Goal: Task Accomplishment & Management: Manage account settings

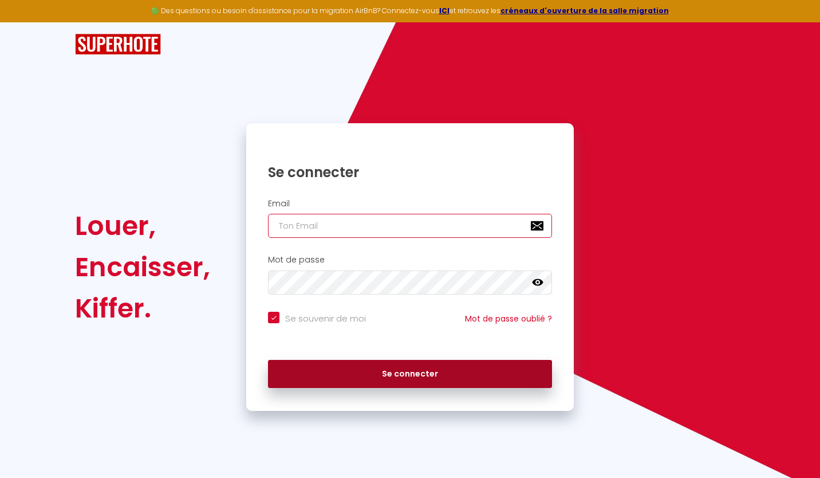
type input "[EMAIL_ADDRESS][DOMAIN_NAME]"
click at [396, 377] on button "Se connecter" at bounding box center [410, 374] width 284 height 29
checkbox input "true"
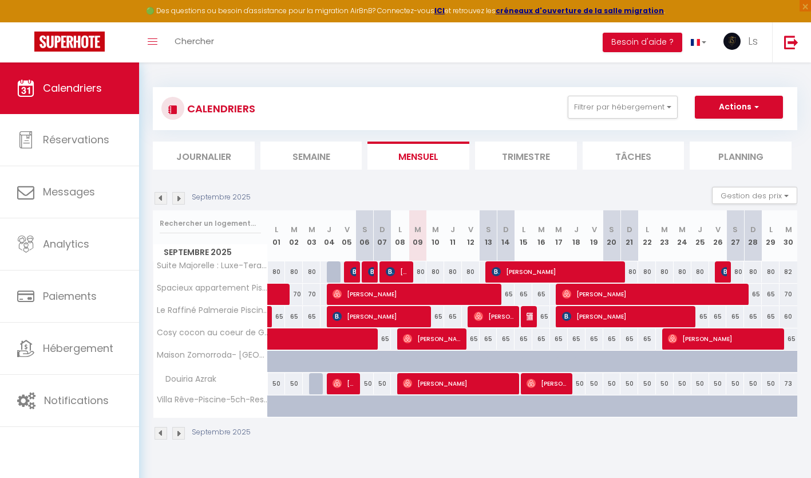
click at [180, 204] on div "Septembre 2025 Gestion des prix Nb Nuits minimum Règles Disponibilité" at bounding box center [475, 198] width 645 height 23
click at [179, 199] on img at bounding box center [178, 198] width 13 height 13
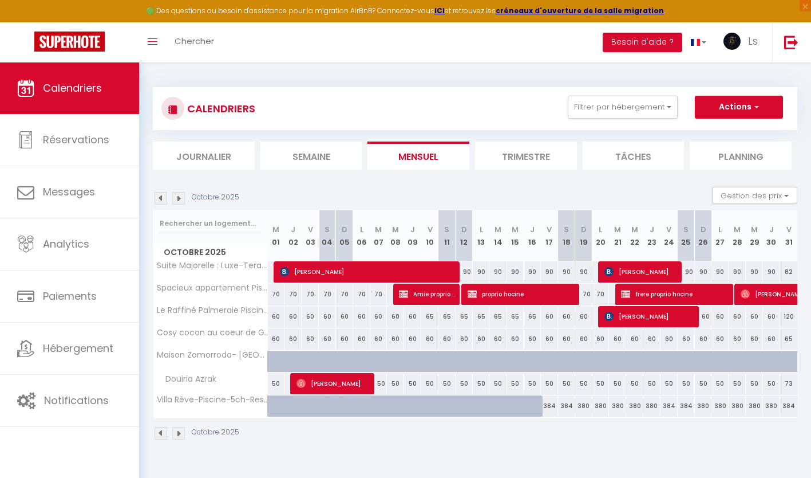
click at [179, 199] on img at bounding box center [178, 198] width 13 height 13
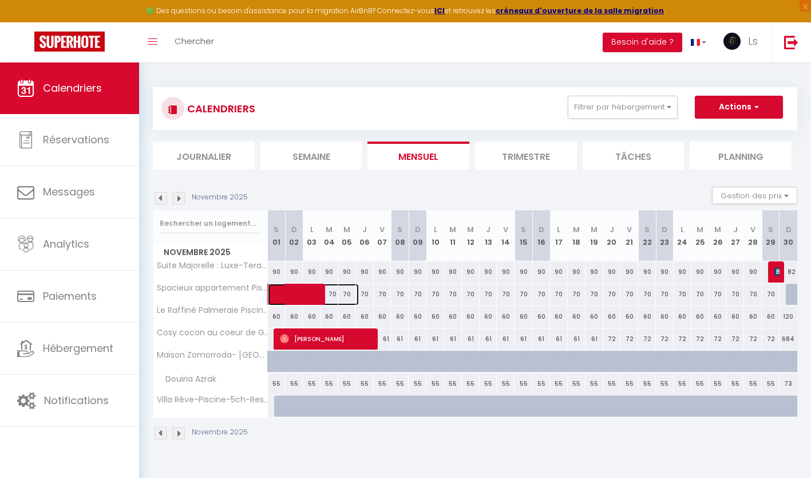
click at [332, 293] on span at bounding box center [319, 294] width 79 height 22
select select "OK"
select select "0"
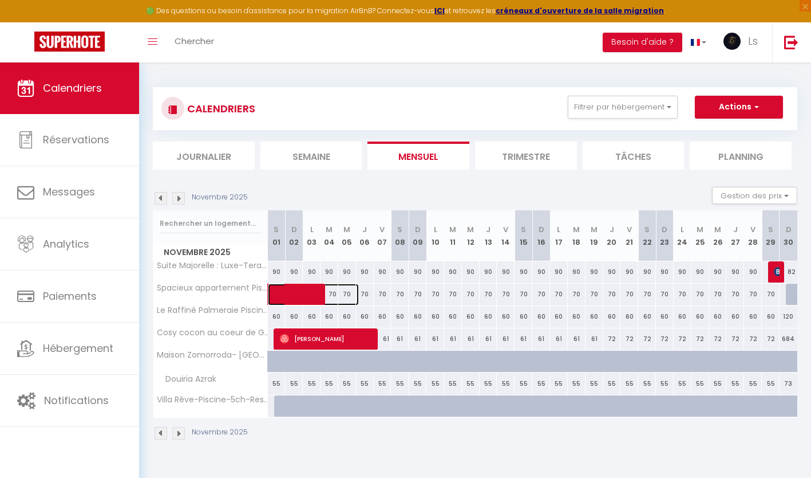
select select "1"
select select
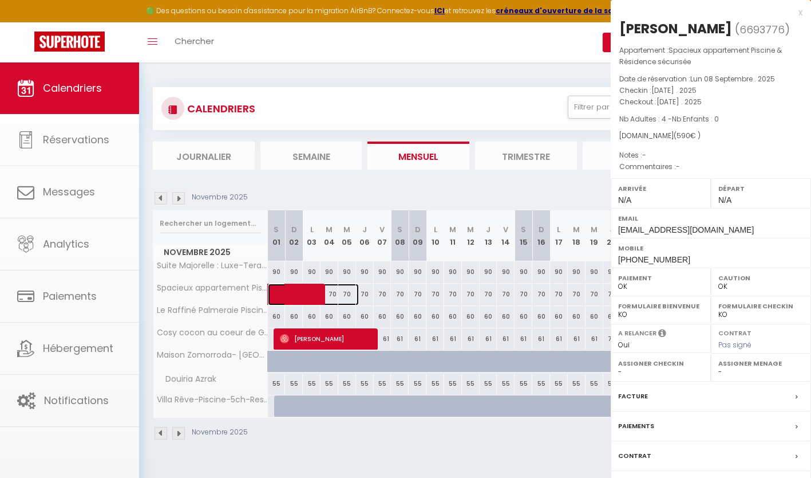
select select "35369"
select select "36260"
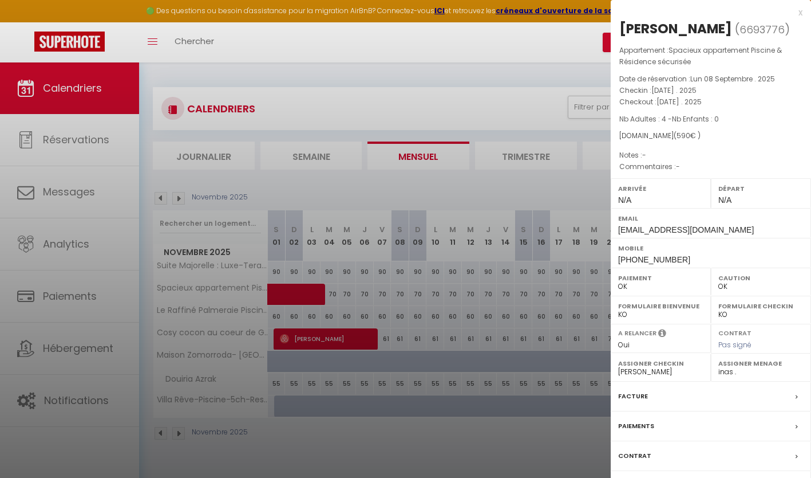
click at [459, 106] on div at bounding box center [405, 239] width 811 height 478
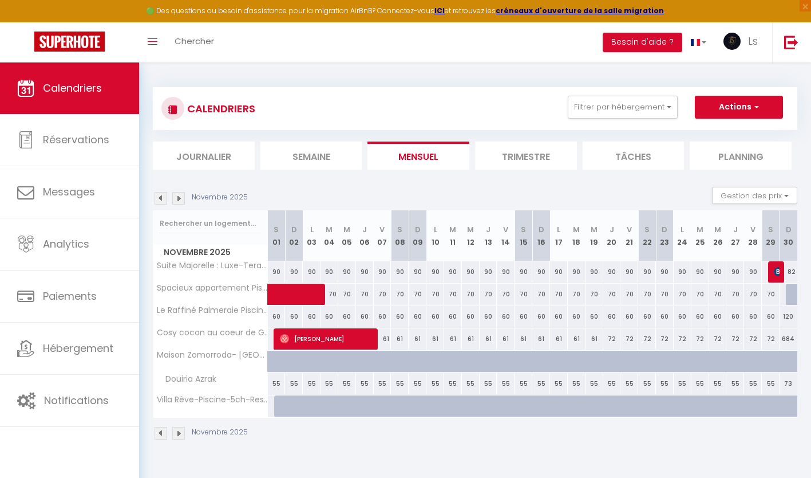
click at [439, 293] on div "70" at bounding box center [436, 293] width 18 height 21
type input "70"
type input "Lun 10 Novembre 2025"
type input "[DATE]"
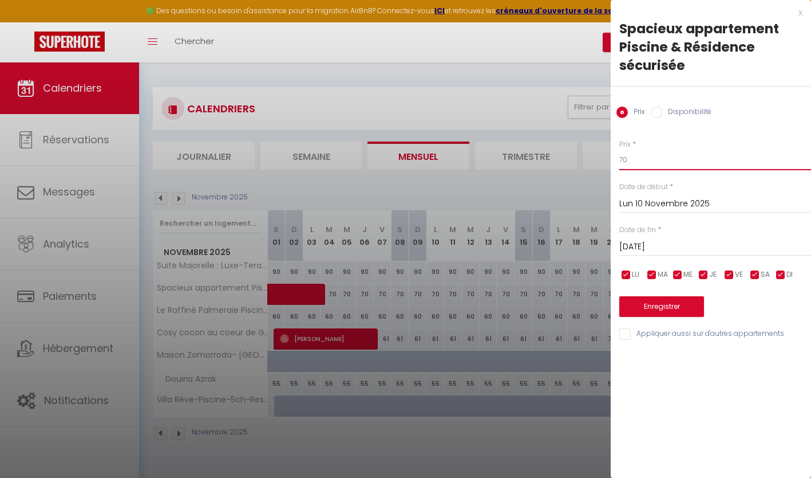
click at [645, 157] on input "70" at bounding box center [715, 159] width 192 height 21
type input "7"
type input "65"
click at [533, 75] on div at bounding box center [405, 239] width 811 height 478
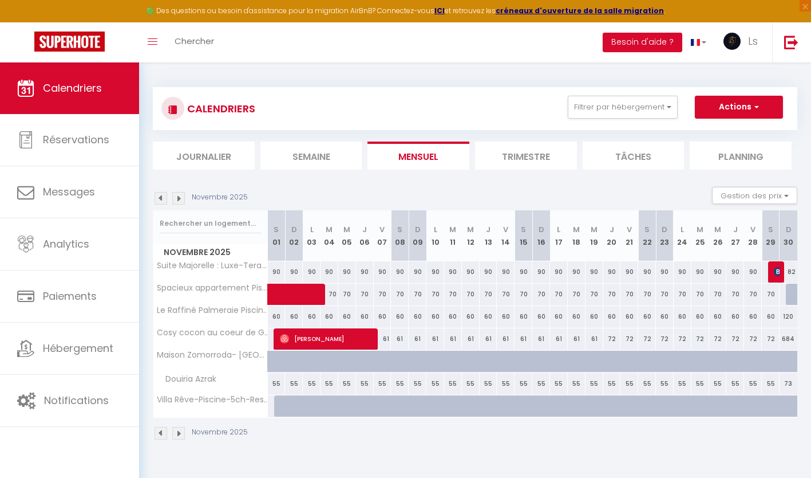
click at [162, 198] on img at bounding box center [161, 198] width 13 height 13
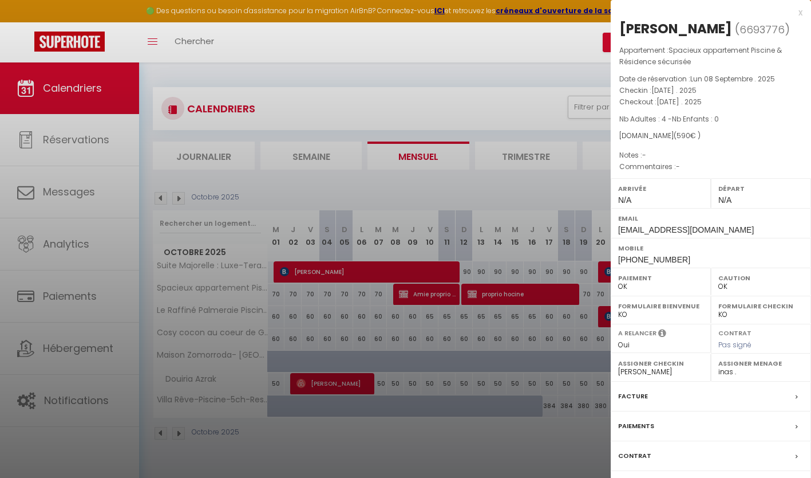
click at [545, 112] on div at bounding box center [405, 239] width 811 height 478
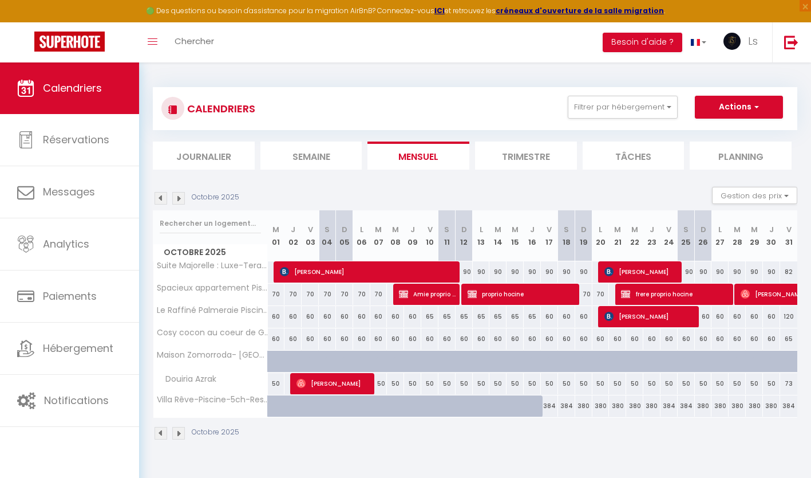
click at [179, 197] on img at bounding box center [178, 198] width 13 height 13
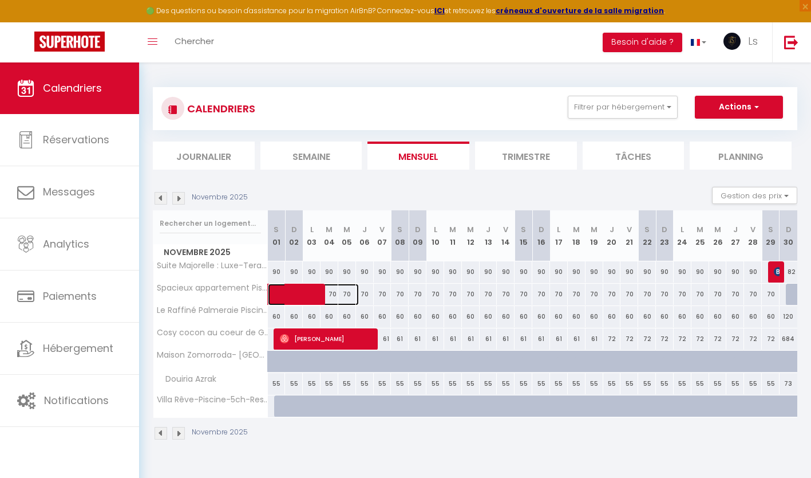
click at [335, 296] on span at bounding box center [319, 294] width 79 height 22
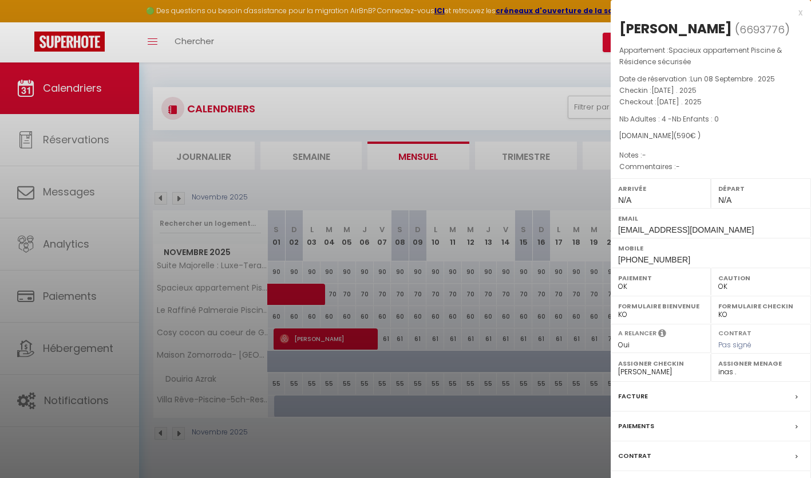
click at [416, 90] on div at bounding box center [405, 239] width 811 height 478
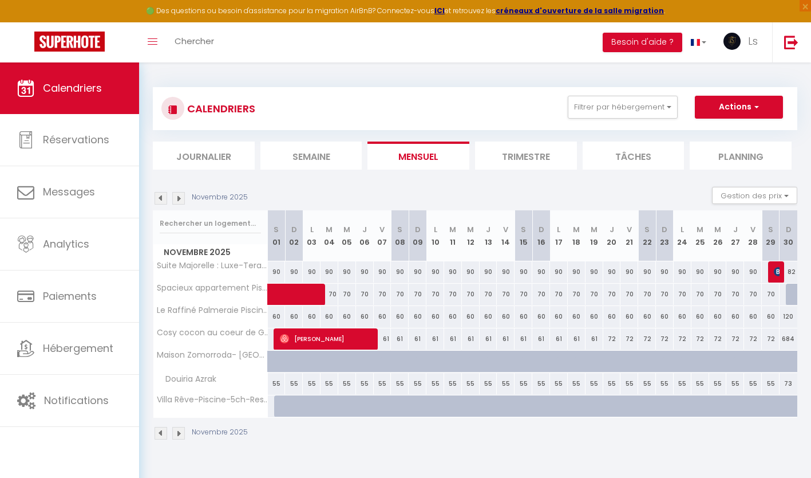
click at [383, 295] on div "70" at bounding box center [383, 293] width 18 height 21
type input "70"
type input "Ven 07 Novembre 2025"
type input "[DATE]"
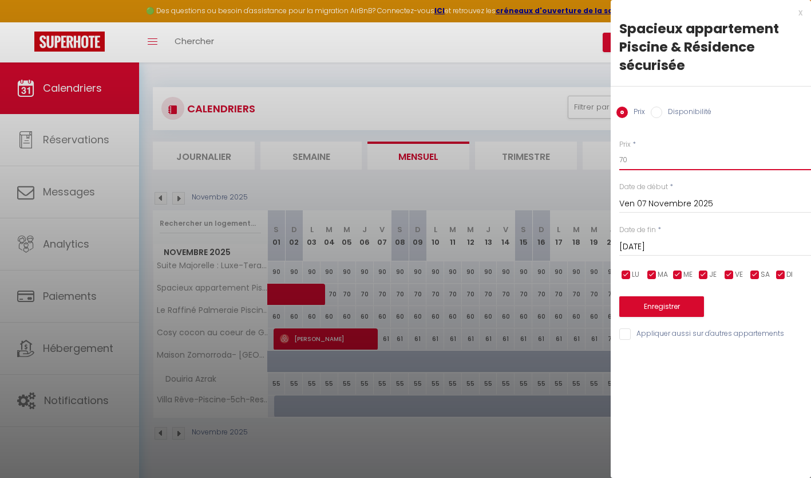
drag, startPoint x: 631, startPoint y: 163, endPoint x: 614, endPoint y: 157, distance: 18.1
click at [614, 157] on div "Prix * 70 Statut * Disponible Indisponible Date de début * [DATE] < [DATE] > Di…" at bounding box center [711, 233] width 200 height 216
type input "6"
type input "62"
click at [671, 249] on input "[DATE]" at bounding box center [715, 246] width 192 height 15
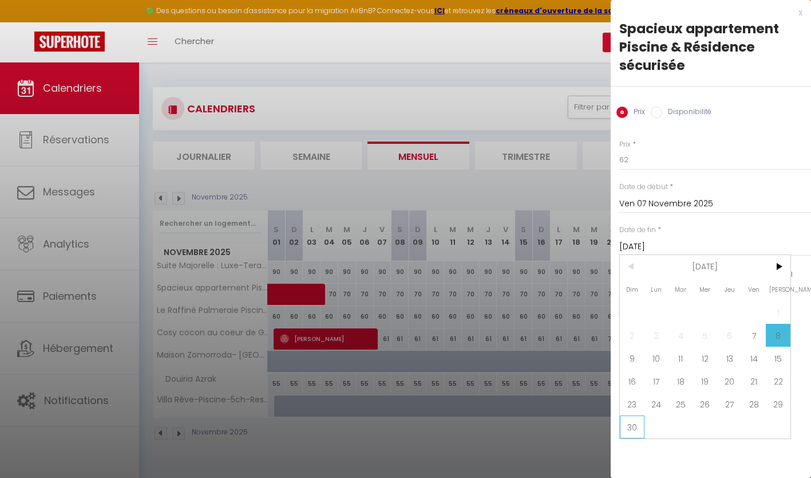
click at [634, 426] on span "30" at bounding box center [632, 426] width 25 height 23
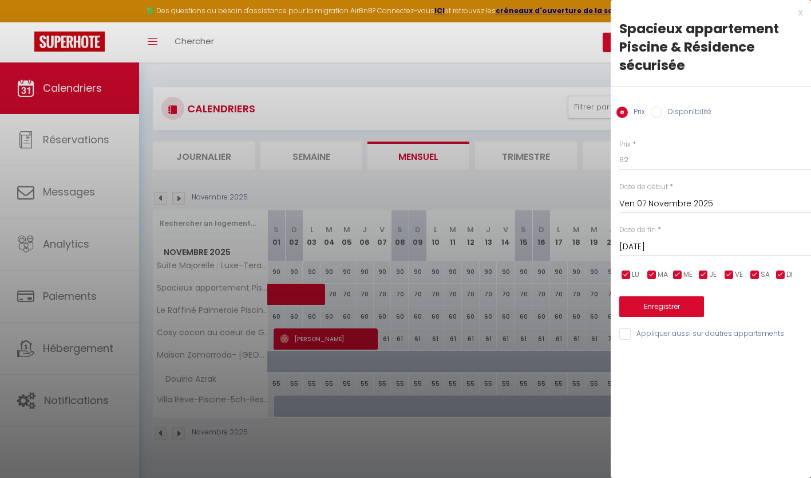
type input "Dim 30 Novembre 2025"
click at [645, 302] on button "Enregistrer" at bounding box center [661, 306] width 85 height 21
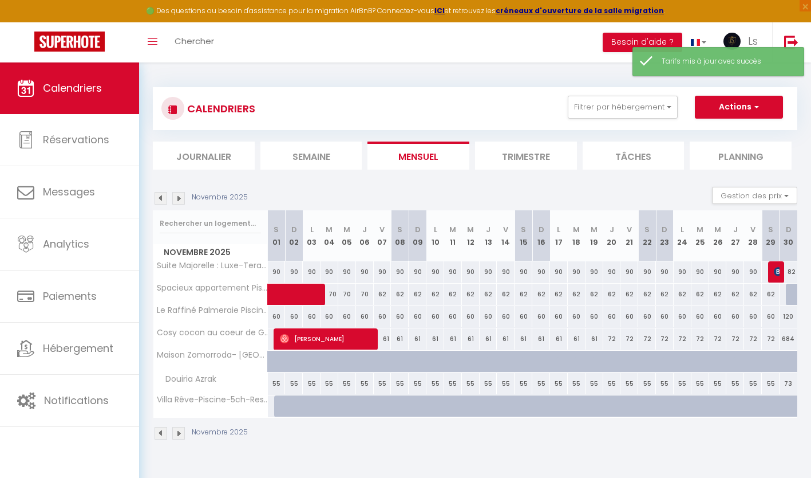
click at [181, 203] on img at bounding box center [178, 198] width 13 height 13
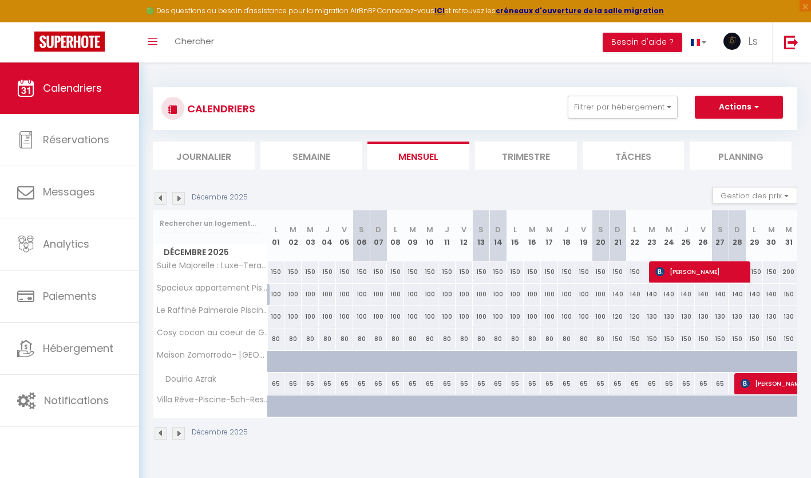
click at [182, 197] on img at bounding box center [178, 198] width 13 height 13
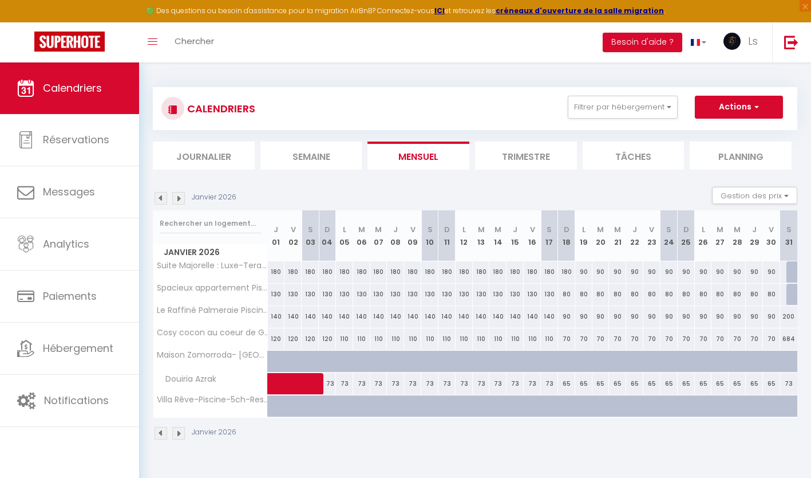
click at [162, 197] on img at bounding box center [161, 198] width 13 height 13
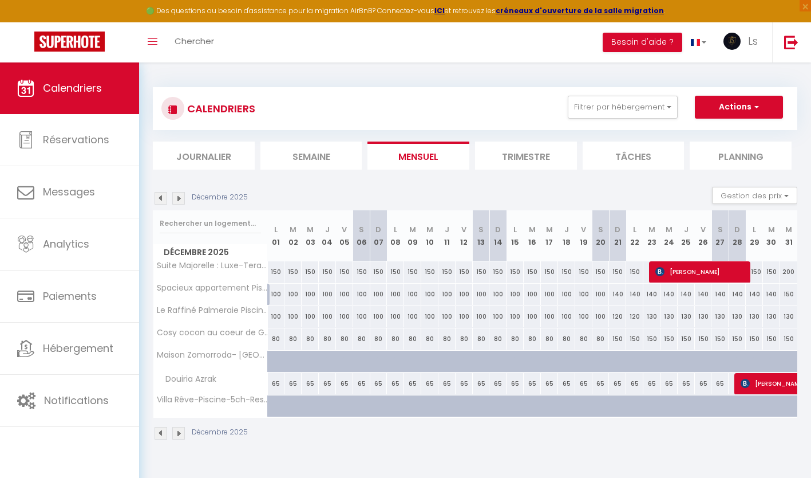
click at [280, 297] on div "100" at bounding box center [276, 293] width 17 height 21
type input "100"
type input "Lun 01 Décembre 2025"
type input "[DATE]"
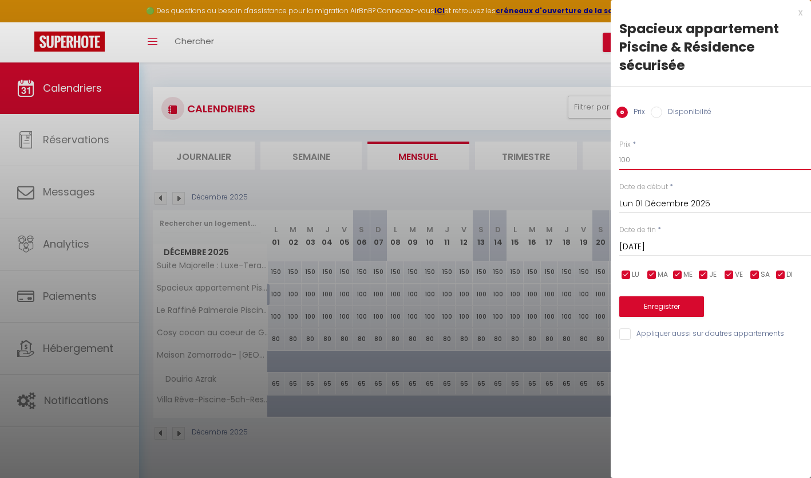
drag, startPoint x: 638, startPoint y: 161, endPoint x: 611, endPoint y: 155, distance: 28.2
click at [611, 155] on div "Prix * 100 Statut * Disponible Indisponible Date de début * [DATE] < [DATE] > D…" at bounding box center [711, 233] width 200 height 216
click at [503, 96] on div at bounding box center [405, 239] width 811 height 478
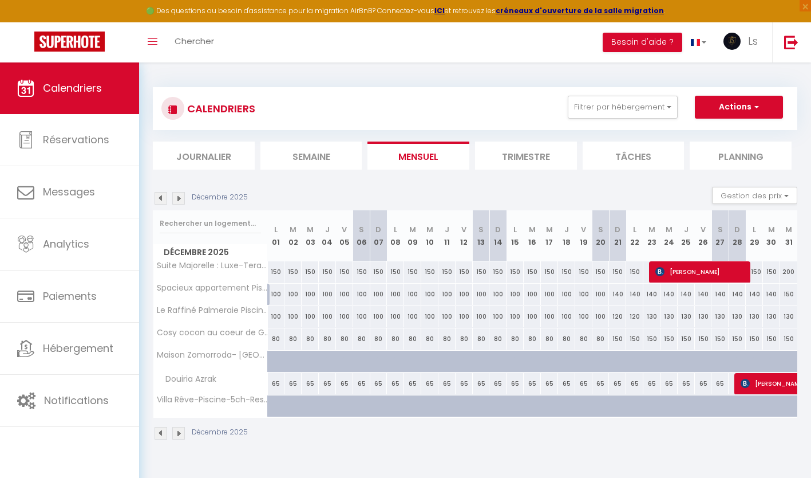
click at [634, 295] on div "140" at bounding box center [634, 293] width 17 height 21
type input "140"
type input "Lun 22 Décembre 2025"
type input "[DATE]"
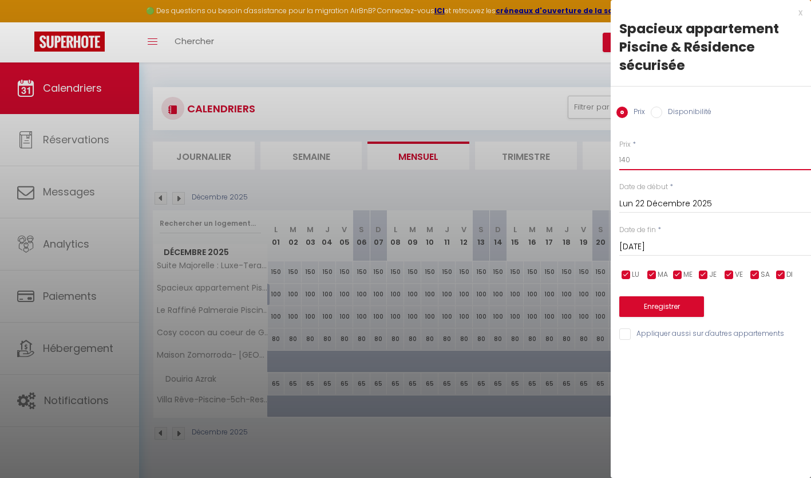
drag, startPoint x: 638, startPoint y: 167, endPoint x: 609, endPoint y: 159, distance: 30.3
click at [609, 159] on body "🟢 Des questions ou besoin d'assistance pour la migration AirBnB? Connectez-vous…" at bounding box center [405, 301] width 811 height 478
type input "9"
click at [625, 160] on input "Prix" at bounding box center [715, 159] width 192 height 21
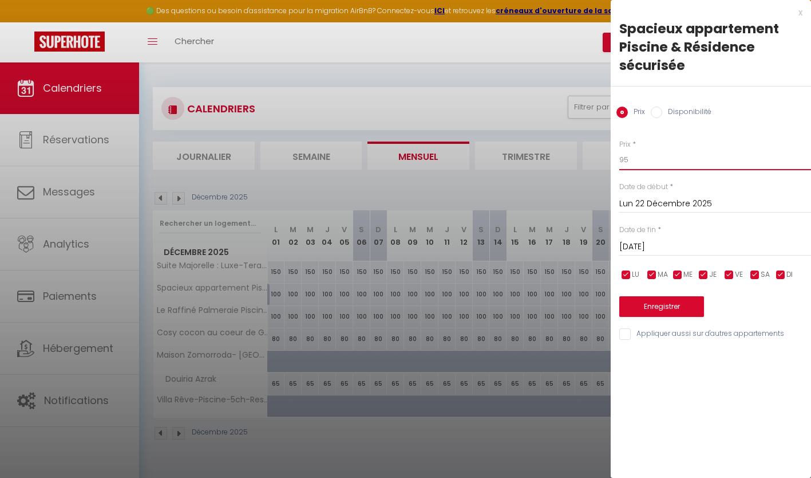
type input "95"
click at [672, 246] on input "[DATE]" at bounding box center [715, 246] width 192 height 15
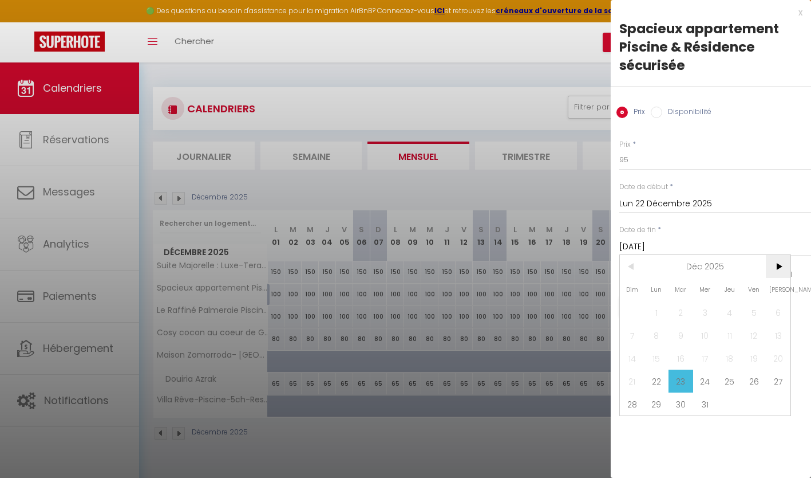
click at [779, 267] on span ">" at bounding box center [778, 266] width 25 height 23
click at [735, 338] on span "8" at bounding box center [729, 334] width 25 height 23
type input "Jeu 08 Janvier 2026"
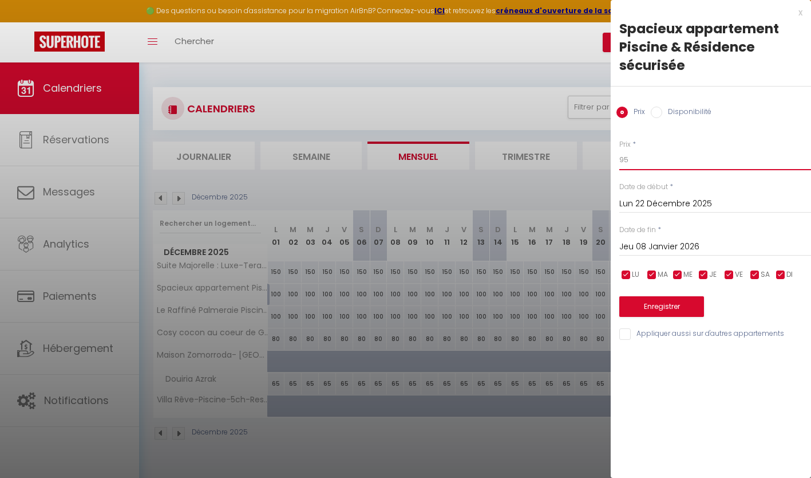
click at [649, 161] on input "95" at bounding box center [715, 159] width 192 height 21
type input "90"
click at [659, 311] on button "Enregistrer" at bounding box center [661, 306] width 85 height 21
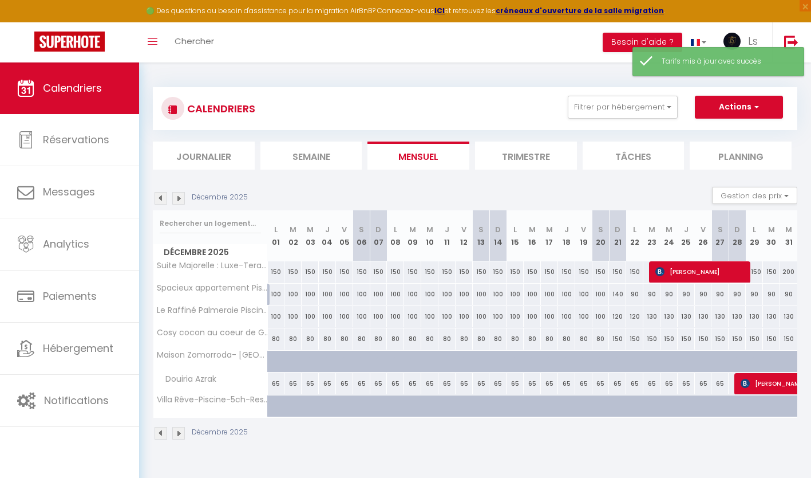
click at [280, 292] on div "100" at bounding box center [276, 293] width 17 height 21
type input "100"
type input "Lun 01 Décembre 2025"
type input "[DATE]"
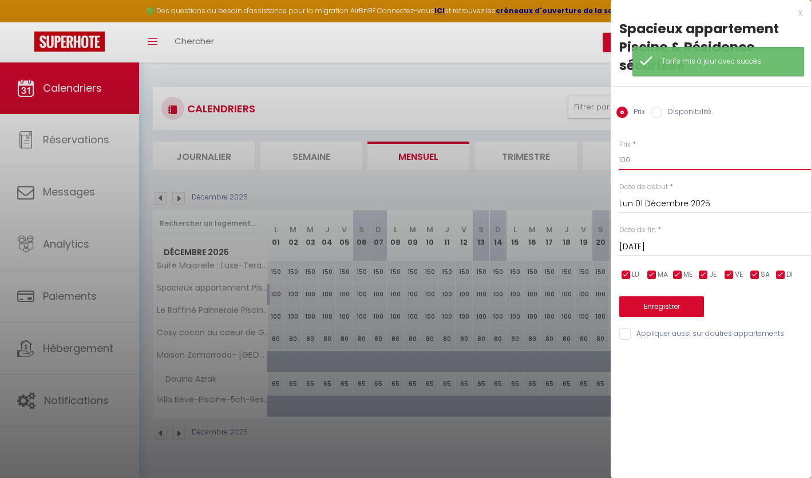
click at [637, 162] on input "100" at bounding box center [715, 159] width 192 height 21
type input "1"
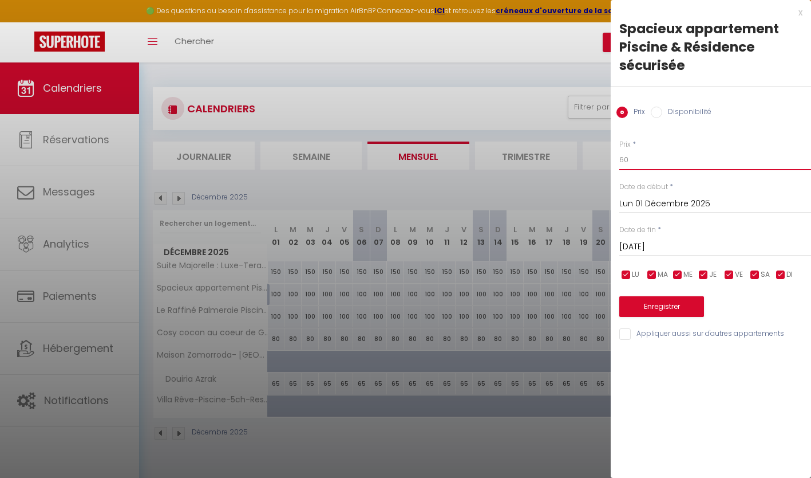
type input "60"
click at [645, 252] on input "[DATE]" at bounding box center [715, 246] width 192 height 15
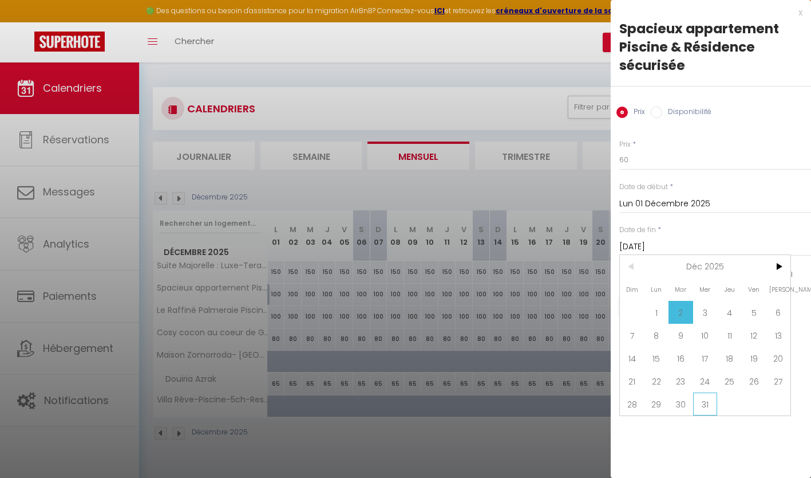
click at [694, 397] on span "31" at bounding box center [705, 403] width 25 height 23
type input "Mer 31 Décembre 2025"
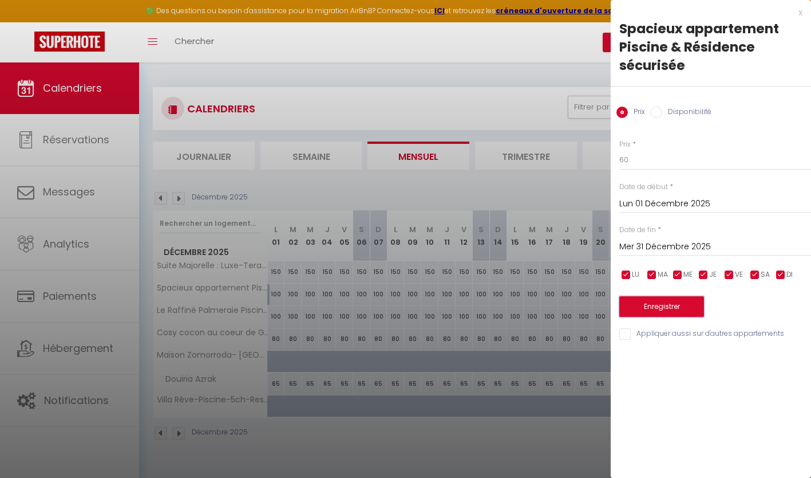
click at [653, 306] on button "Enregistrer" at bounding box center [661, 306] width 85 height 21
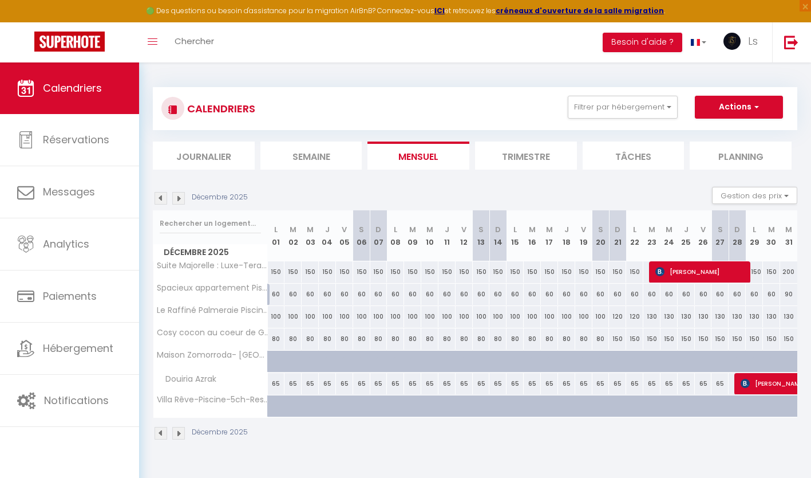
click at [654, 295] on div "60" at bounding box center [652, 293] width 17 height 21
type input "60"
type input "[DATE]"
type input "Mer 24 Décembre 2025"
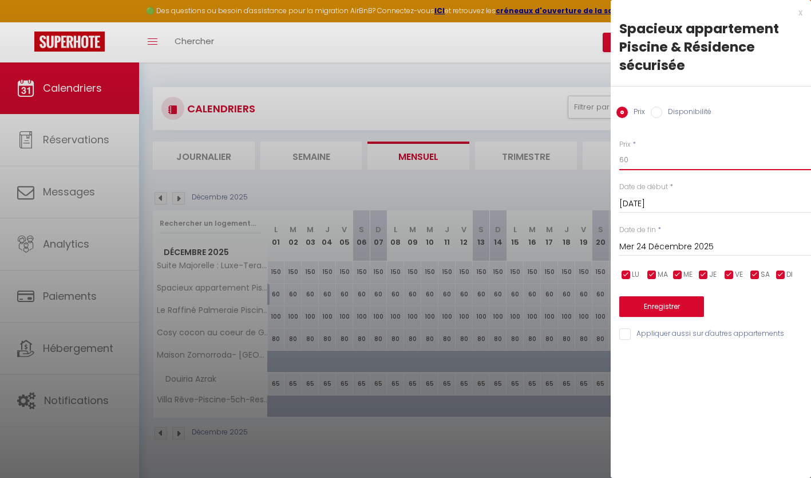
click at [640, 159] on input "60" at bounding box center [715, 159] width 192 height 21
type input "6"
type input "90"
click at [668, 245] on input "Mer 24 Décembre 2025" at bounding box center [715, 246] width 192 height 15
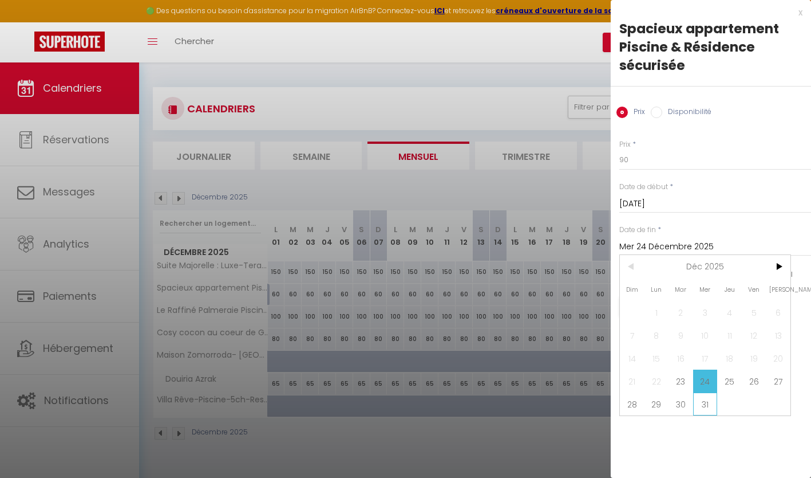
click at [702, 404] on span "31" at bounding box center [705, 403] width 25 height 23
type input "Mer 31 Décembre 2025"
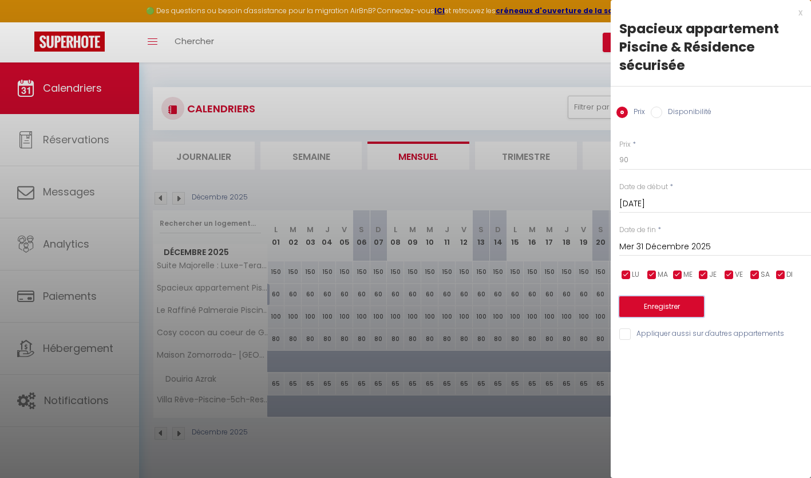
click at [657, 302] on button "Enregistrer" at bounding box center [661, 306] width 85 height 21
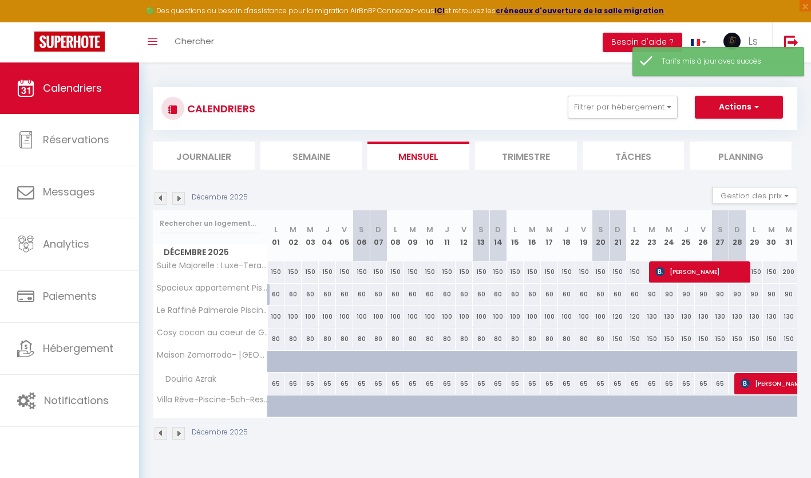
click at [182, 199] on img at bounding box center [178, 198] width 13 height 13
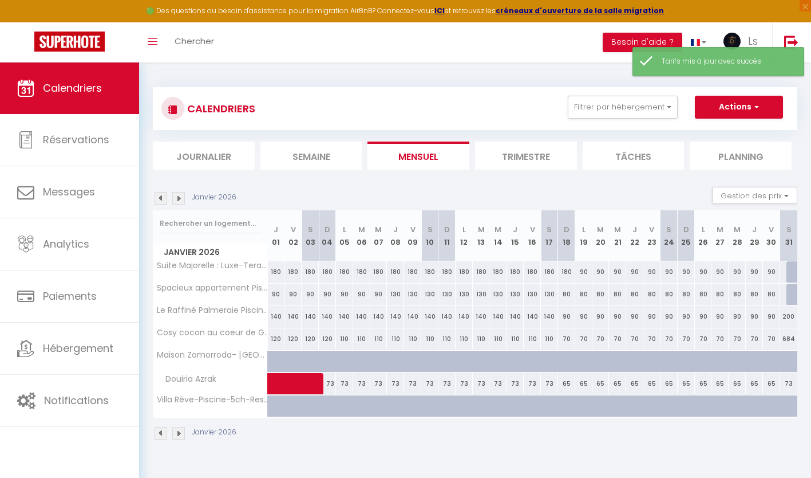
click at [394, 298] on div "130" at bounding box center [395, 293] width 17 height 21
type input "130"
type input "Jeu 08 Janvier 2026"
type input "Ven 09 Janvier 2026"
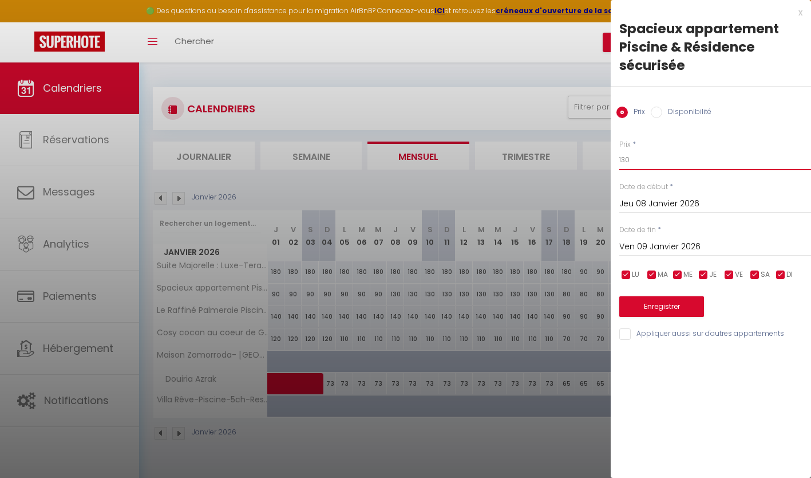
drag, startPoint x: 641, startPoint y: 167, endPoint x: 601, endPoint y: 156, distance: 42.1
click at [601, 156] on body "🟢 Des questions ou besoin d'assistance pour la migration AirBnB? Connectez-vous…" at bounding box center [405, 301] width 811 height 478
type input "65"
click at [663, 248] on input "Ven 09 Janvier 2026" at bounding box center [715, 246] width 192 height 15
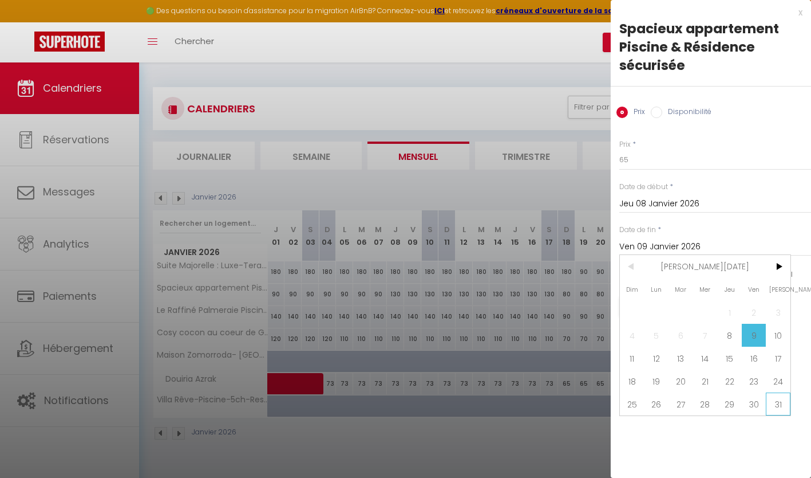
click at [778, 402] on span "31" at bounding box center [778, 403] width 25 height 23
type input "[DATE]"
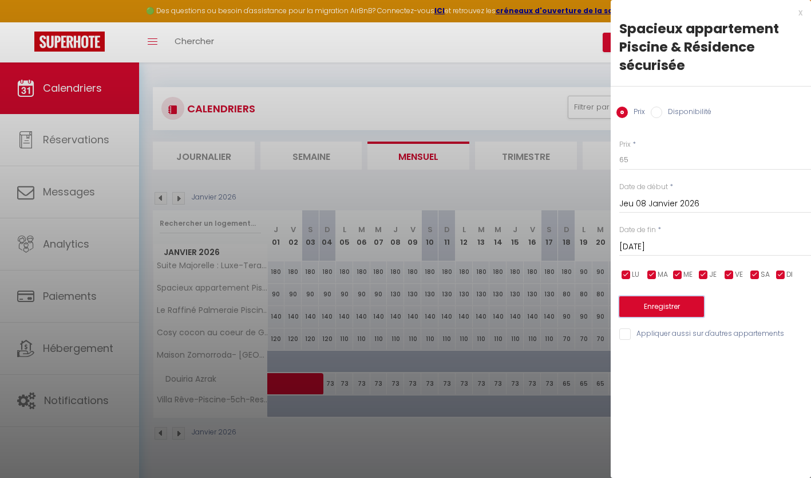
click at [659, 309] on button "Enregistrer" at bounding box center [661, 306] width 85 height 21
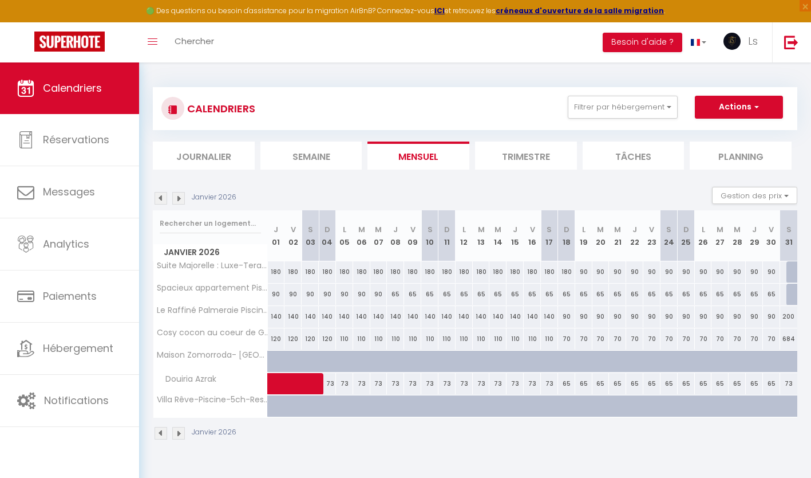
click at [163, 199] on img at bounding box center [161, 198] width 13 height 13
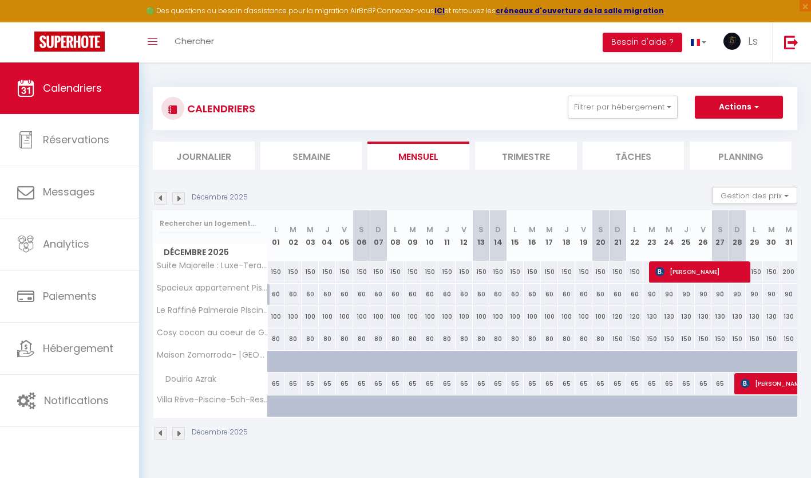
click at [163, 199] on img at bounding box center [161, 198] width 13 height 13
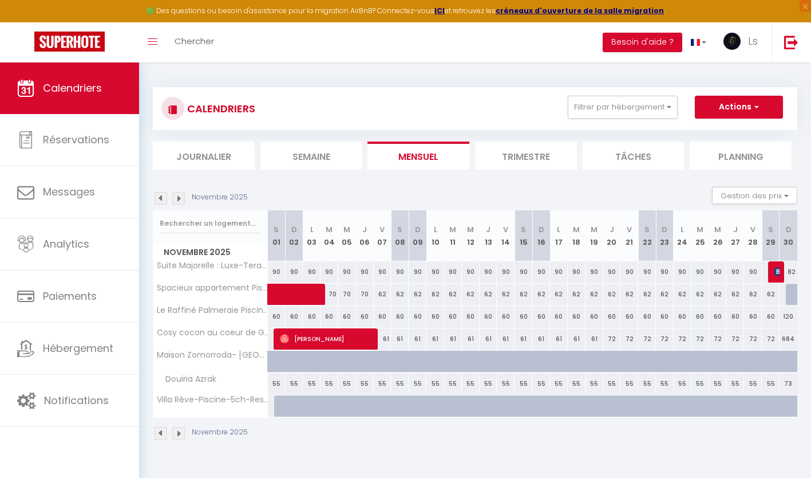
drag, startPoint x: 163, startPoint y: 199, endPoint x: 156, endPoint y: 184, distance: 16.2
click at [156, 184] on section "Novembre 2025 Gestion des prix Nb Nuits minimum Règles Disponibilité Novembre 2…" at bounding box center [475, 313] width 645 height 276
click at [157, 195] on img at bounding box center [161, 198] width 13 height 13
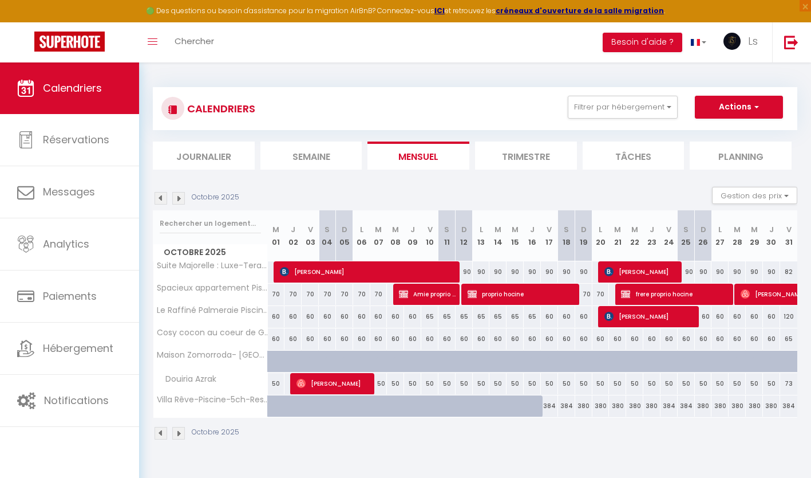
click at [159, 197] on img at bounding box center [161, 198] width 13 height 13
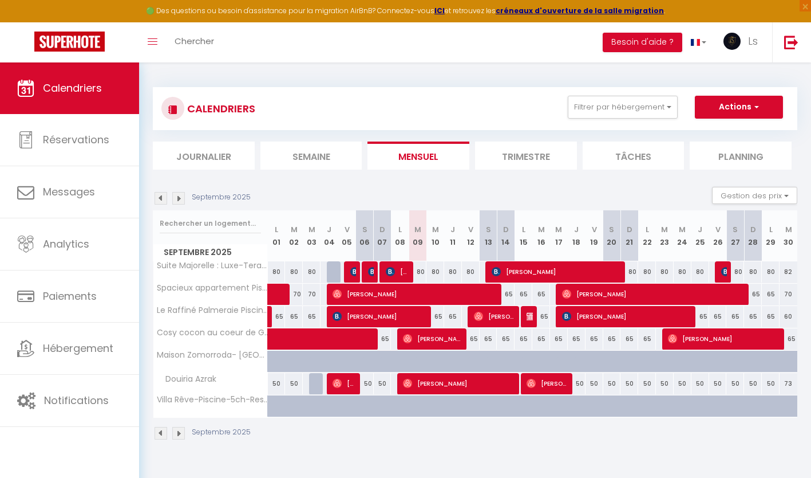
click at [179, 195] on img at bounding box center [178, 198] width 13 height 13
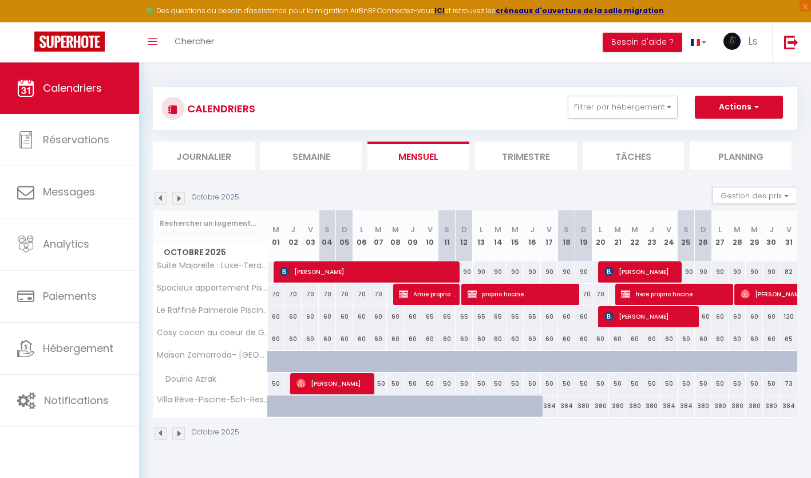
click at [183, 198] on img at bounding box center [178, 198] width 13 height 13
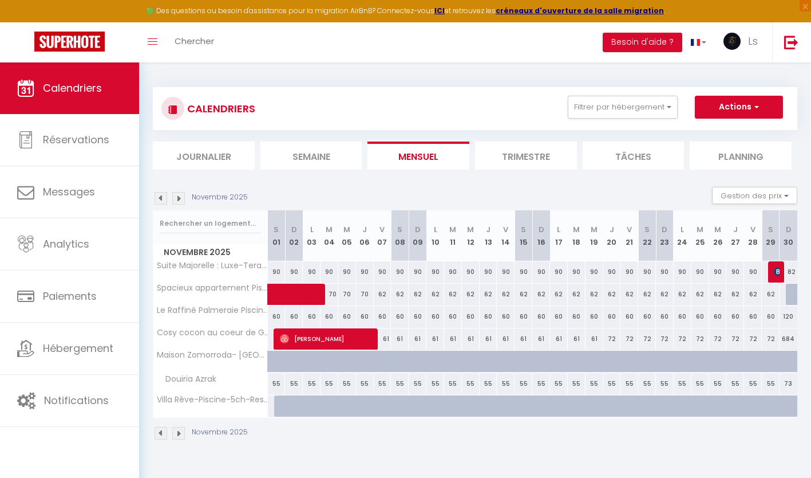
click at [181, 201] on img at bounding box center [178, 198] width 13 height 13
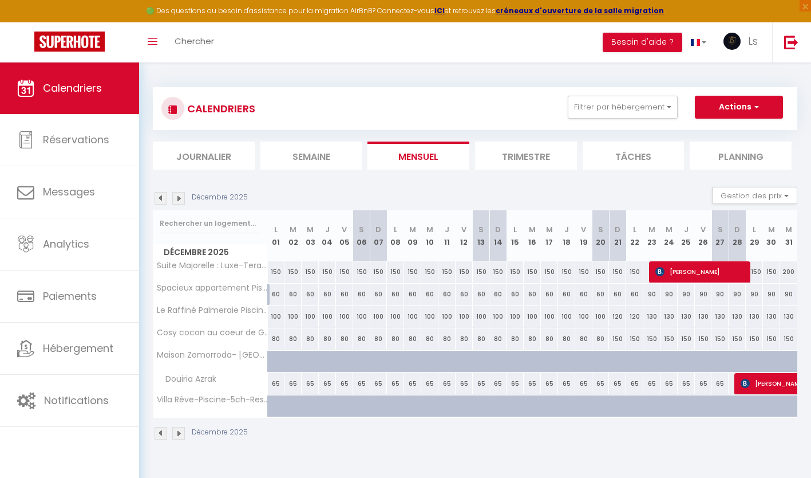
click at [273, 322] on div "100" at bounding box center [276, 316] width 17 height 21
type input "100"
type input "Lun 01 Décembre 2025"
type input "[DATE]"
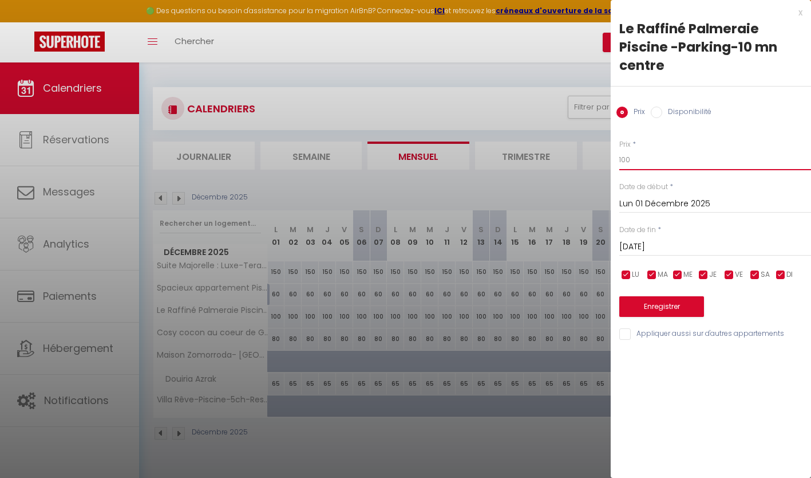
click at [630, 164] on input "100" at bounding box center [715, 159] width 192 height 21
type input "1"
type input "60"
click at [664, 252] on input "[DATE]" at bounding box center [715, 246] width 192 height 15
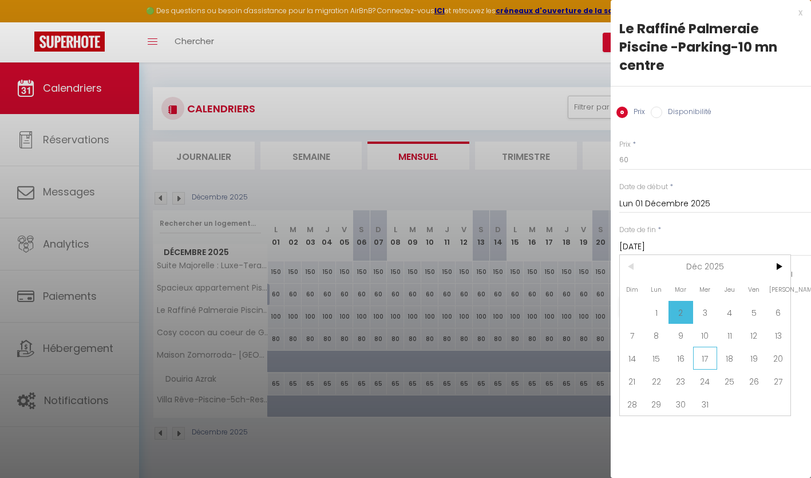
click at [704, 357] on span "17" at bounding box center [705, 357] width 25 height 23
type input "Mer 17 Décembre 2025"
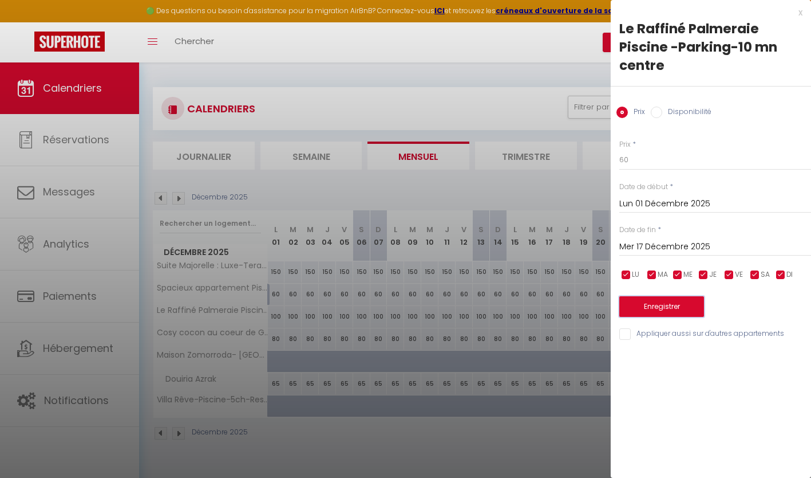
click at [675, 298] on button "Enregistrer" at bounding box center [661, 306] width 85 height 21
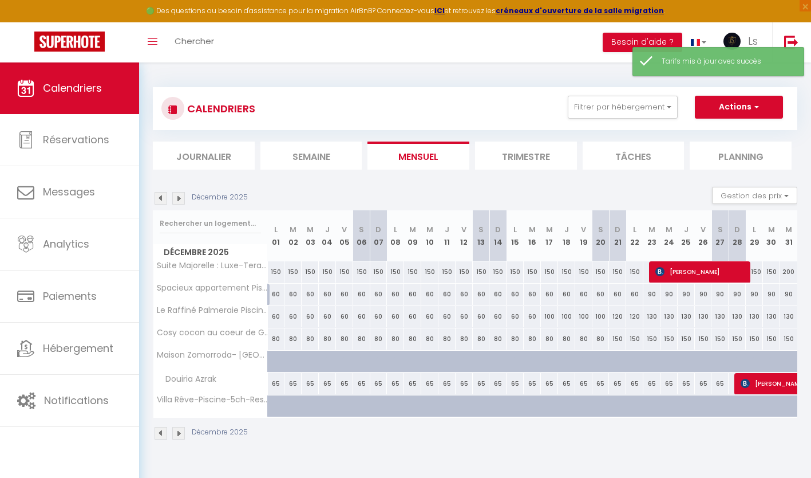
click at [551, 318] on div "100" at bounding box center [549, 316] width 17 height 21
type input "100"
type input "Mer 17 Décembre 2025"
type input "Jeu 18 Décembre 2025"
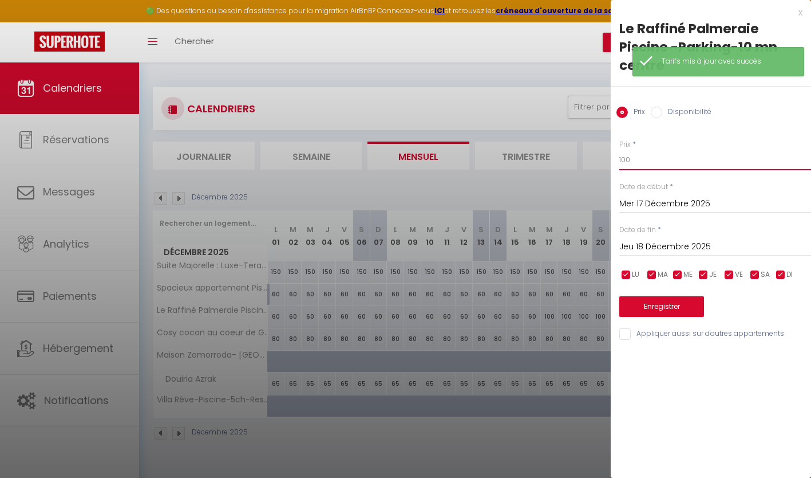
drag, startPoint x: 646, startPoint y: 165, endPoint x: 620, endPoint y: 159, distance: 26.7
click at [620, 159] on input "100" at bounding box center [715, 159] width 192 height 21
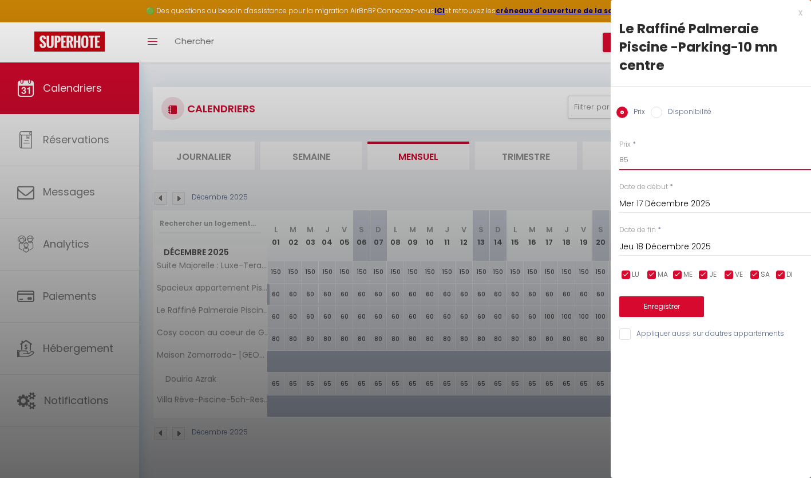
type input "85"
click at [660, 250] on input "Jeu 18 Décembre 2025" at bounding box center [715, 246] width 192 height 15
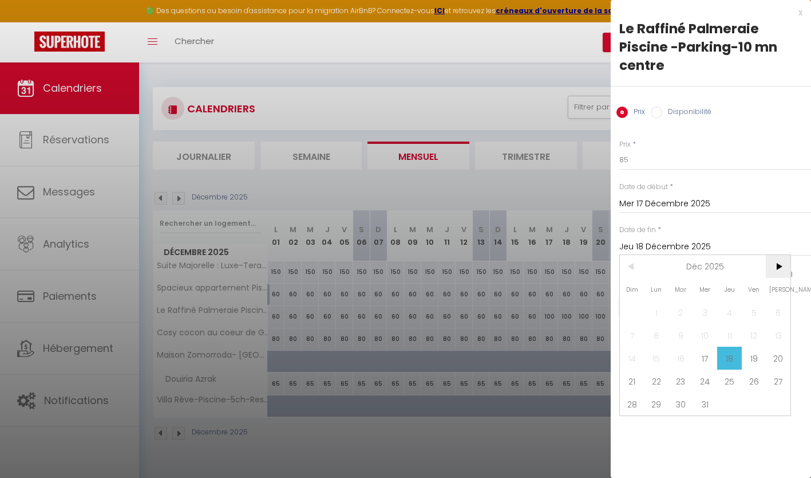
click at [779, 271] on span ">" at bounding box center [778, 266] width 25 height 23
click at [731, 333] on span "8" at bounding box center [729, 334] width 25 height 23
type input "Jeu 08 Janvier 2026"
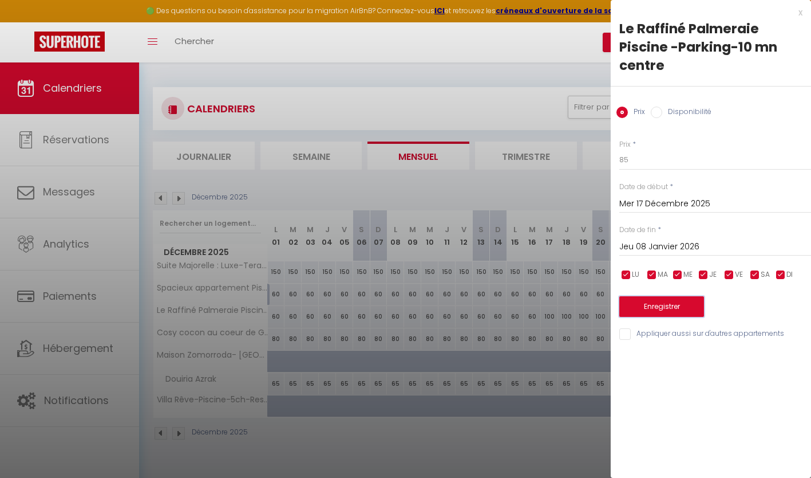
click at [688, 305] on button "Enregistrer" at bounding box center [661, 306] width 85 height 21
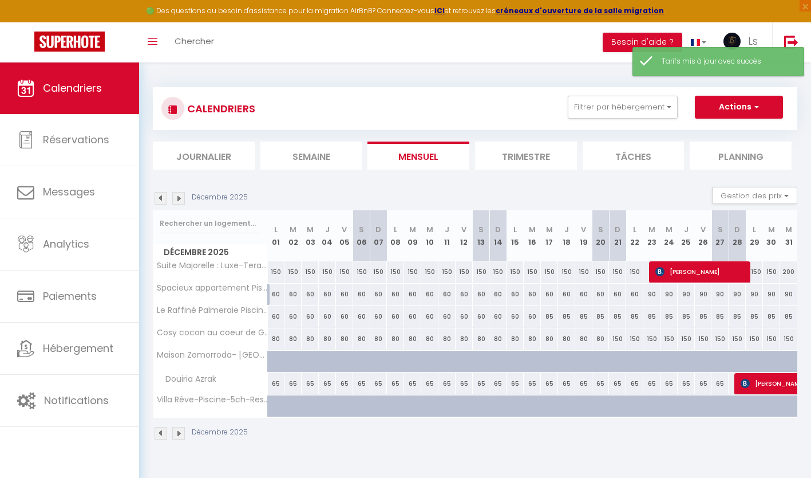
click at [279, 275] on div "150" at bounding box center [276, 271] width 17 height 21
type input "150"
type input "Lun 01 Décembre 2025"
type input "[DATE]"
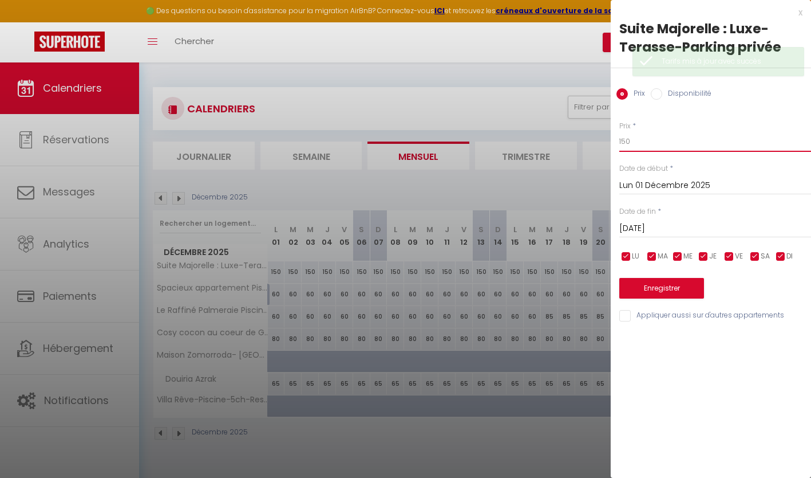
click at [642, 143] on input "150" at bounding box center [715, 141] width 192 height 21
type input "1"
type input "90"
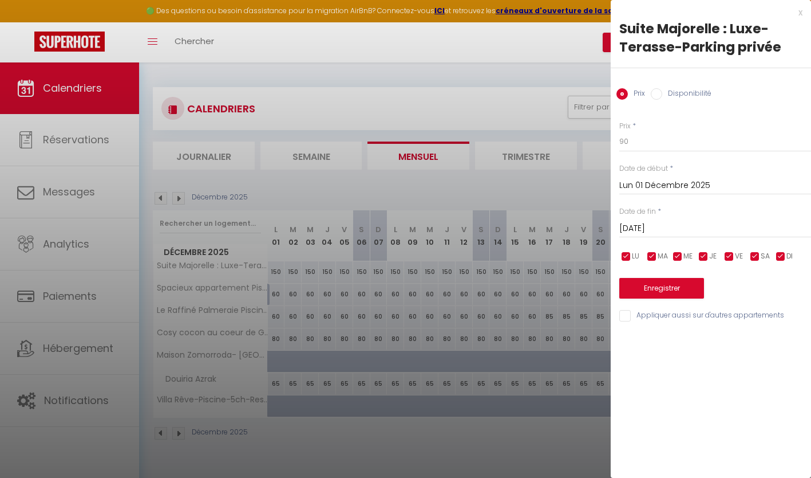
click at [632, 188] on input "Lun 01 Décembre 2025" at bounding box center [715, 185] width 192 height 15
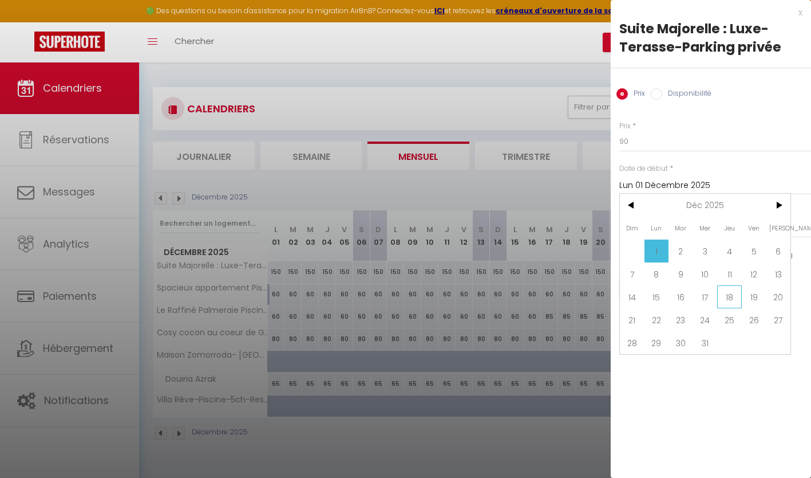
click at [731, 301] on span "18" at bounding box center [729, 296] width 25 height 23
type input "Jeu 18 Décembre 2025"
type input "Ven 19 Décembre 2025"
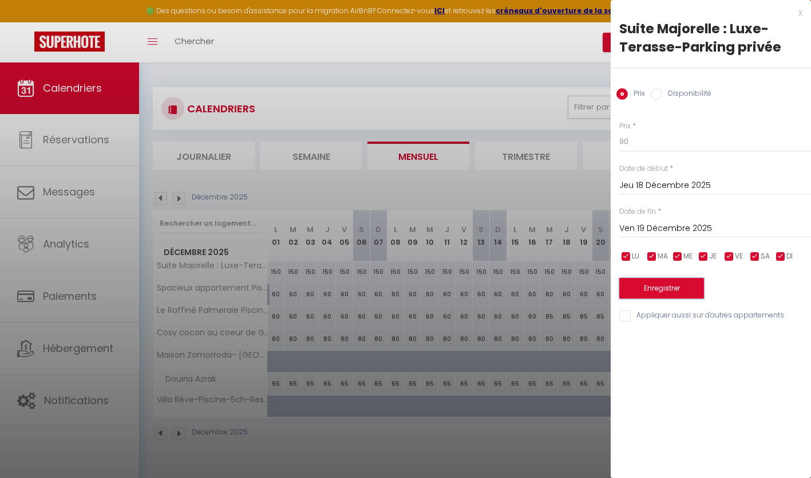
click at [682, 290] on button "Enregistrer" at bounding box center [661, 288] width 85 height 21
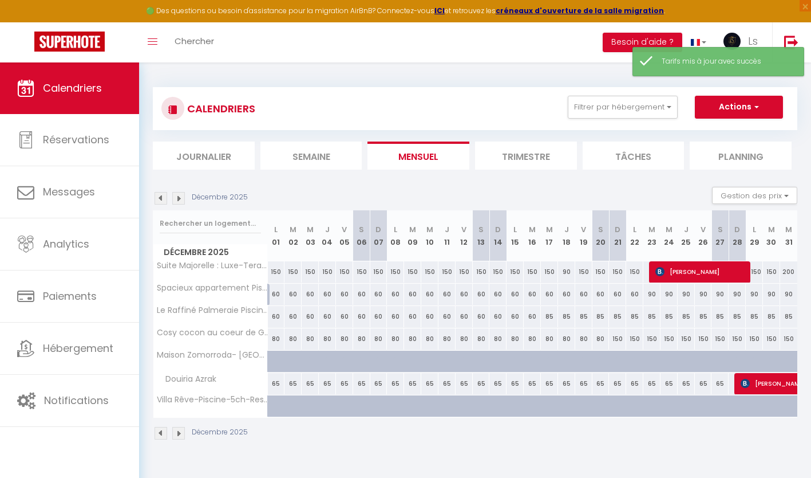
click at [277, 278] on div "150" at bounding box center [276, 271] width 17 height 21
type input "150"
type input "Lun 01 Décembre 2025"
type input "[DATE]"
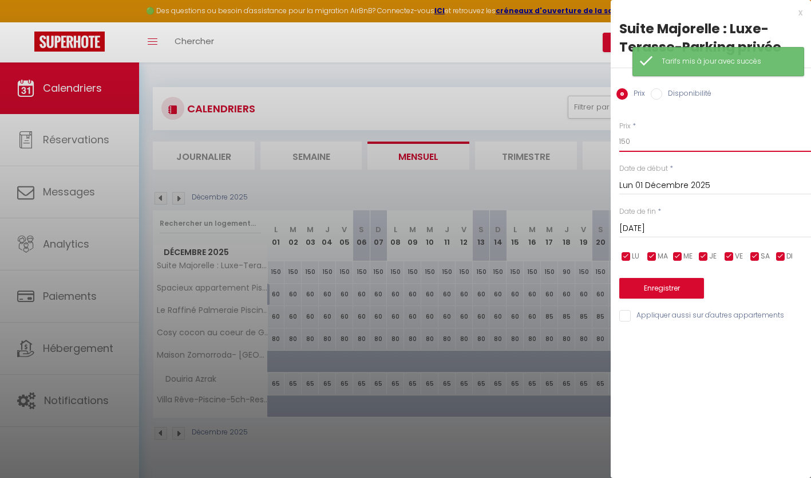
drag, startPoint x: 644, startPoint y: 145, endPoint x: 616, endPoint y: 143, distance: 27.6
click at [616, 143] on div "Prix * 150 Statut * Disponible Indisponible Date de début * [DATE] < [DATE] > D…" at bounding box center [711, 214] width 200 height 216
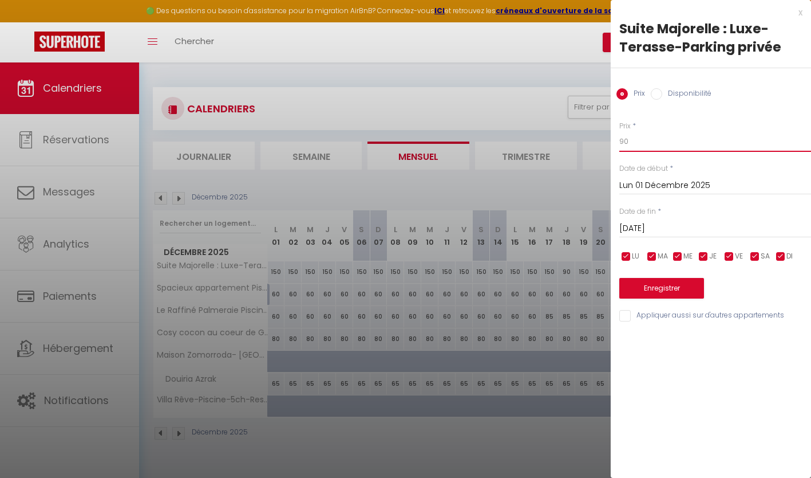
type input "90"
click at [666, 231] on input "[DATE]" at bounding box center [715, 228] width 192 height 15
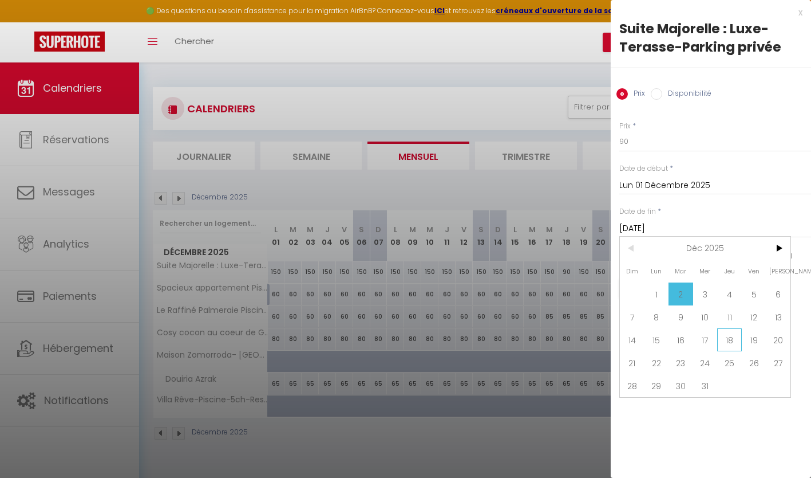
click at [729, 340] on span "18" at bounding box center [729, 339] width 25 height 23
type input "Jeu 18 Décembre 2025"
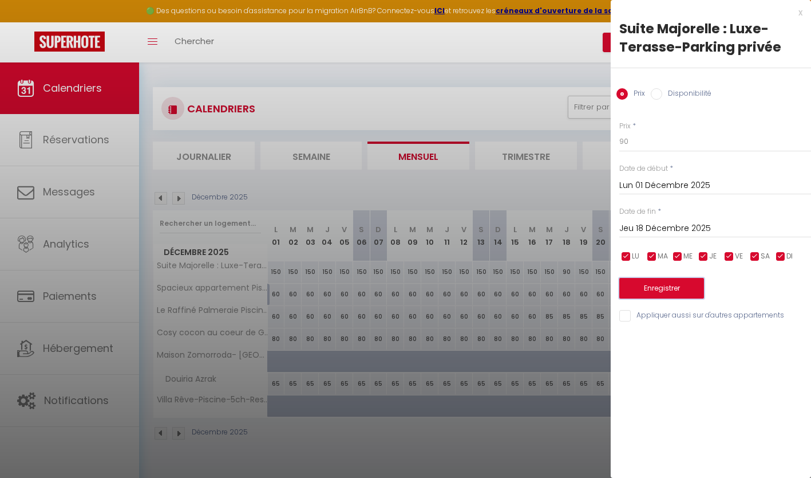
click at [678, 285] on button "Enregistrer" at bounding box center [661, 288] width 85 height 21
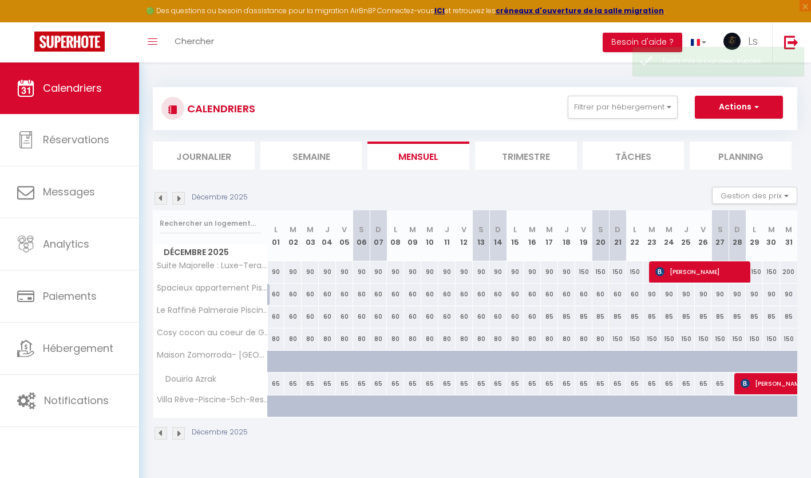
click at [181, 200] on img at bounding box center [178, 198] width 13 height 13
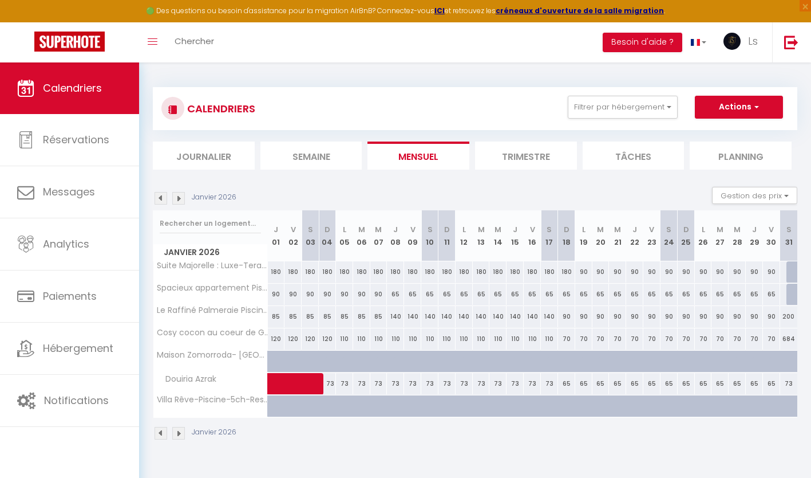
click at [377, 297] on div "90" at bounding box center [378, 293] width 17 height 21
type input "90"
type input "Mer 07 Janvier 2026"
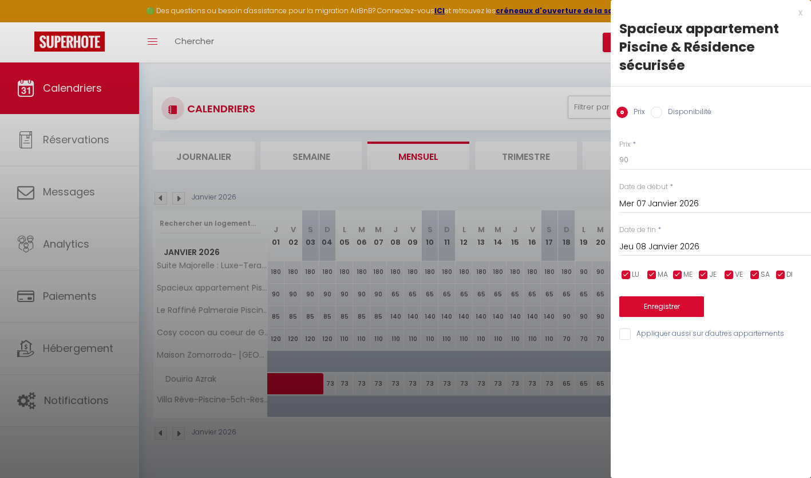
click at [661, 244] on input "Jeu 08 Janvier 2026" at bounding box center [715, 246] width 192 height 15
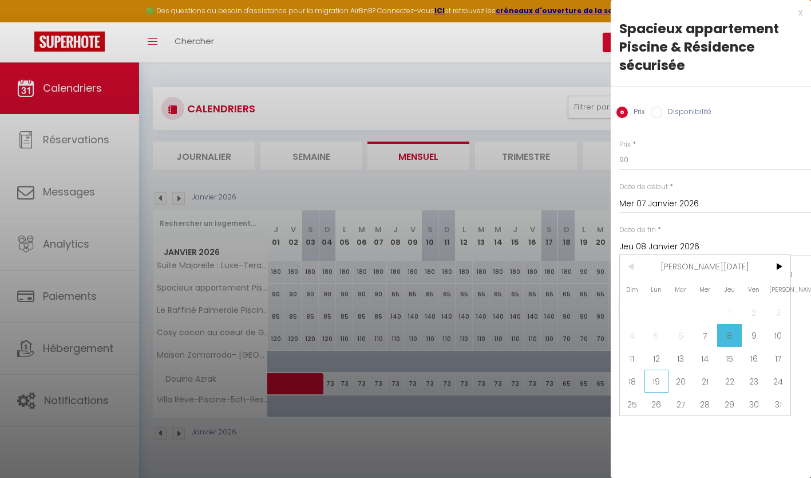
click at [652, 382] on span "19" at bounding box center [657, 380] width 25 height 23
type input "Lun 19 Janvier 2026"
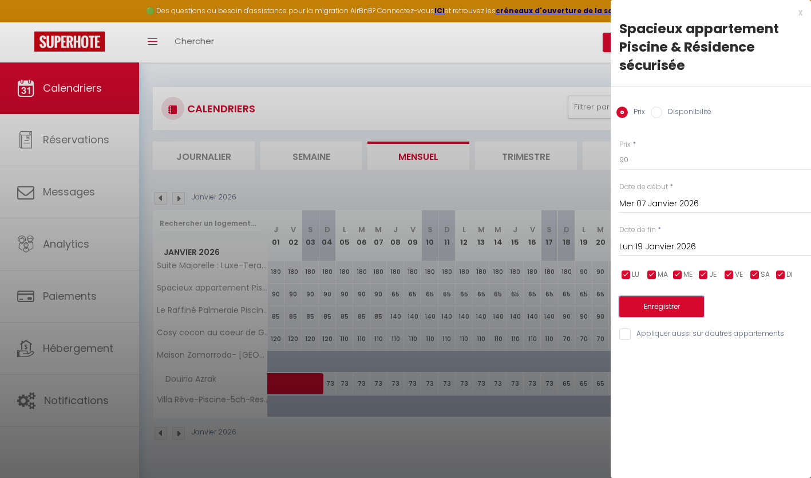
click at [640, 306] on button "Enregistrer" at bounding box center [661, 306] width 85 height 21
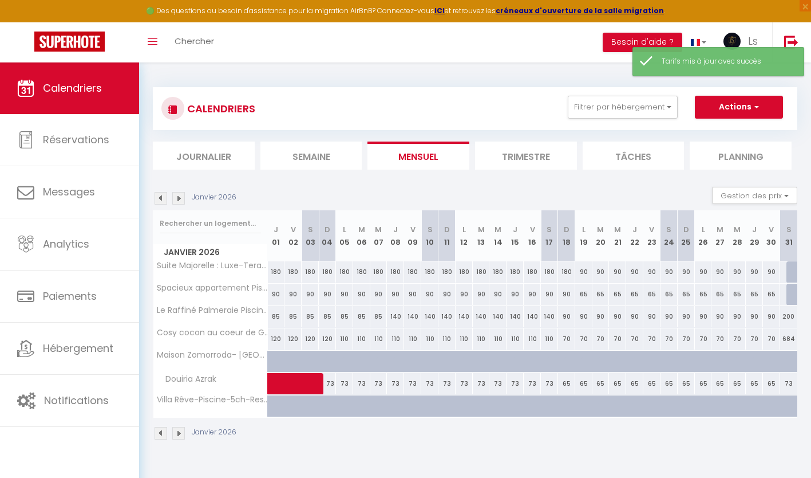
click at [397, 320] on div "140" at bounding box center [395, 316] width 17 height 21
type input "140"
type input "Jeu 08 Janvier 2026"
type input "Ven 09 Janvier 2026"
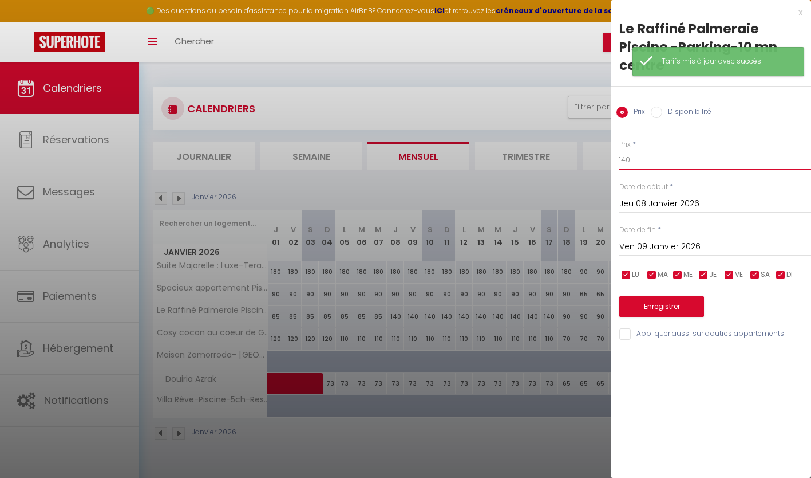
click at [638, 161] on input "140" at bounding box center [715, 159] width 192 height 21
type input "1"
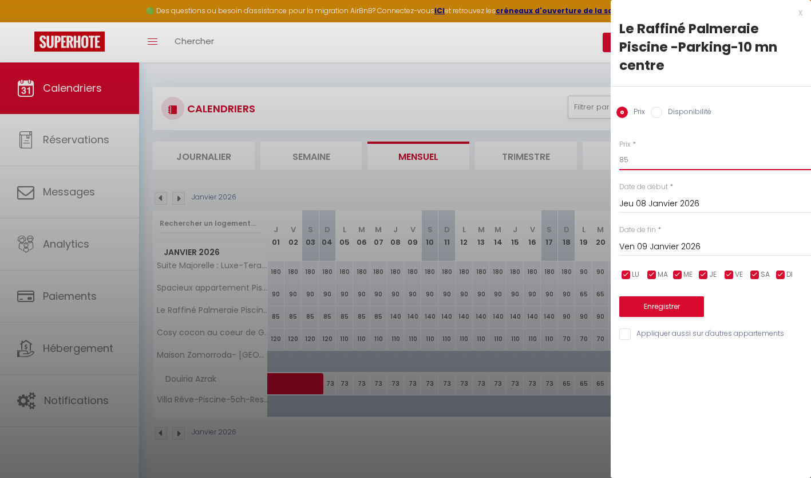
type input "85"
click at [647, 250] on input "Ven 09 Janvier 2026" at bounding box center [715, 246] width 192 height 15
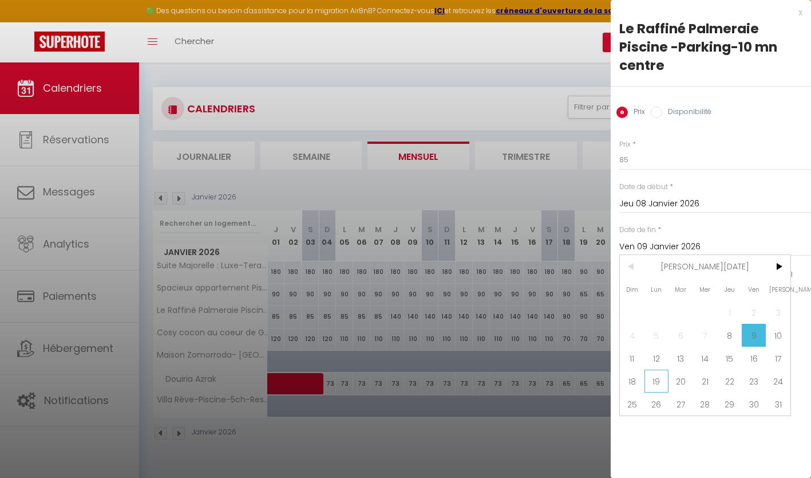
click at [661, 377] on span "19" at bounding box center [657, 380] width 25 height 23
type input "Lun 19 Janvier 2026"
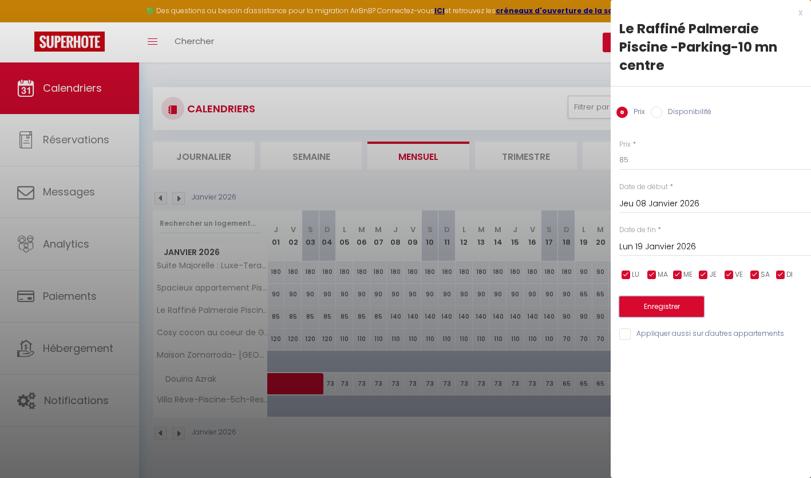
click at [657, 312] on button "Enregistrer" at bounding box center [661, 306] width 85 height 21
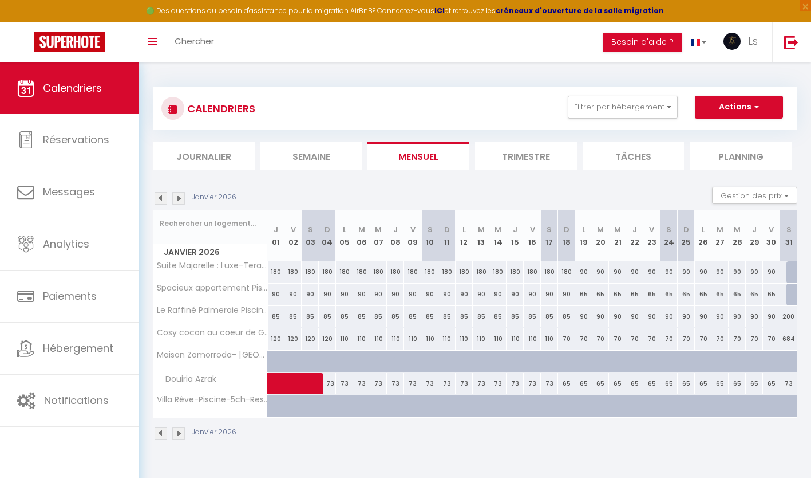
click at [392, 317] on div "85" at bounding box center [395, 316] width 17 height 21
type input "85"
type input "Jeu 08 Janvier 2026"
type input "Ven 09 Janvier 2026"
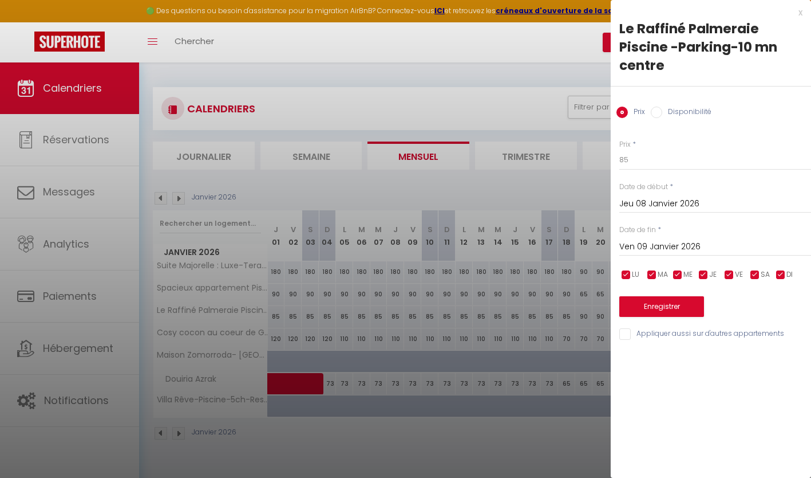
click at [508, 181] on div at bounding box center [405, 239] width 811 height 478
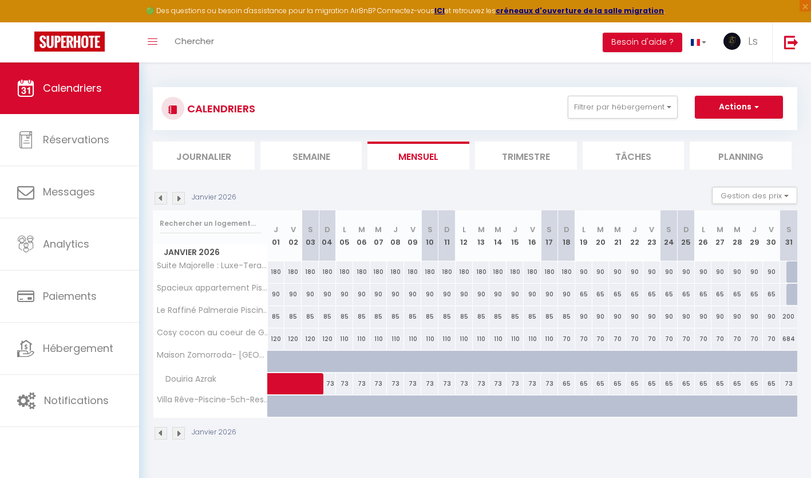
click at [785, 317] on div "200" at bounding box center [788, 316] width 17 height 21
type input "200"
type input "[DATE]"
type input "Dim 01 Février 2026"
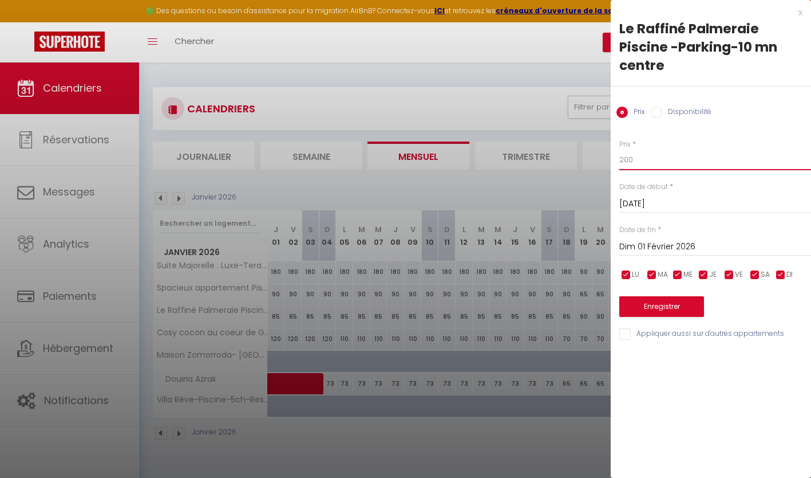
click at [658, 159] on input "200" at bounding box center [715, 159] width 192 height 21
type input "2"
type input "90"
click at [655, 301] on button "Enregistrer" at bounding box center [661, 306] width 85 height 21
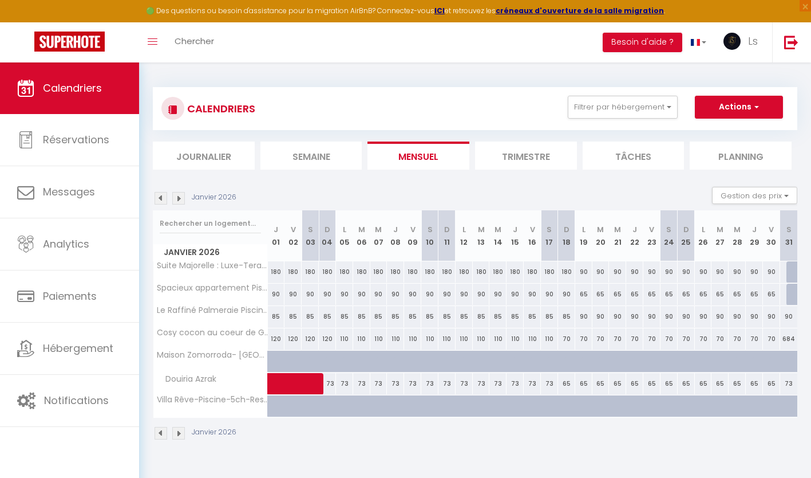
click at [276, 275] on div "180" at bounding box center [276, 271] width 17 height 21
type input "180"
type input "Jeu 01 Janvier 2026"
type input "Ven 02 Janvier 2026"
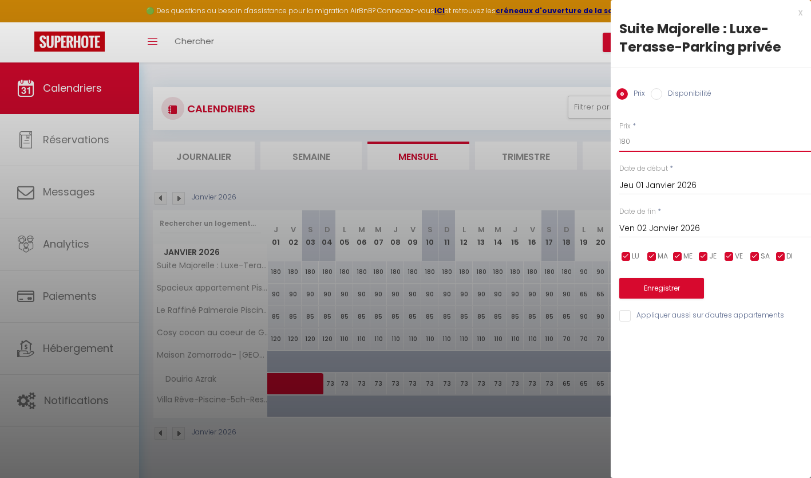
click at [647, 144] on input "180" at bounding box center [715, 141] width 192 height 21
type input "100"
click at [658, 224] on input "Ven 02 Janvier 2026" at bounding box center [715, 228] width 192 height 15
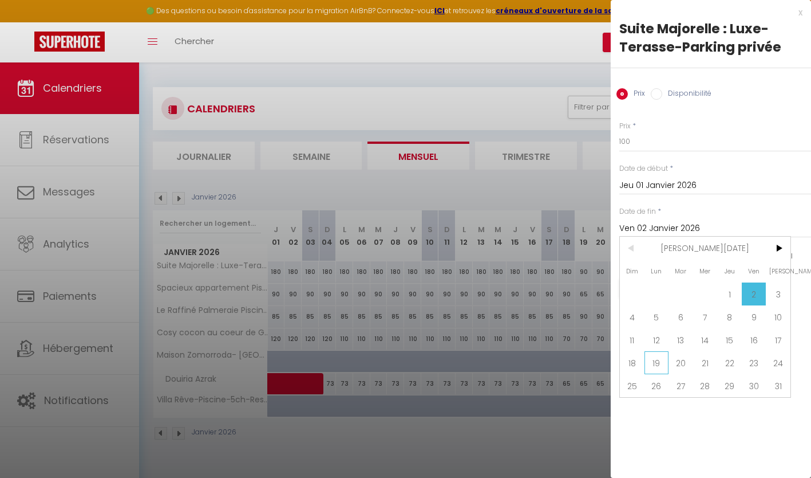
click at [645, 360] on span "19" at bounding box center [657, 362] width 25 height 23
type input "Lun 19 Janvier 2026"
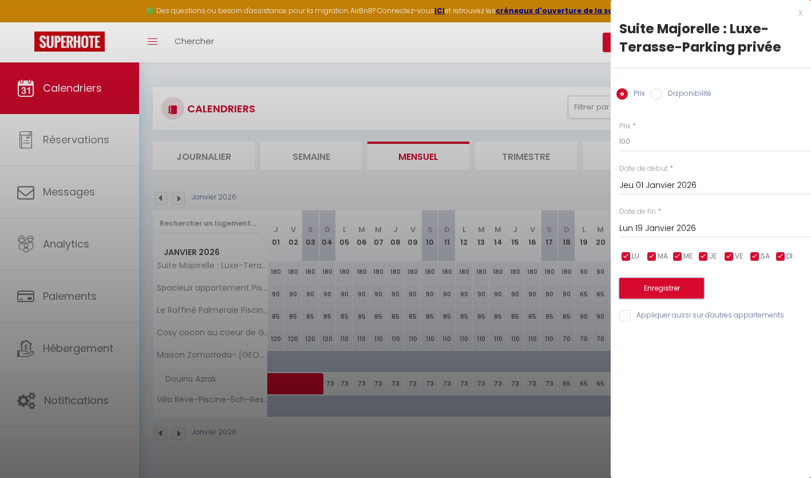
click at [673, 287] on button "Enregistrer" at bounding box center [661, 288] width 85 height 21
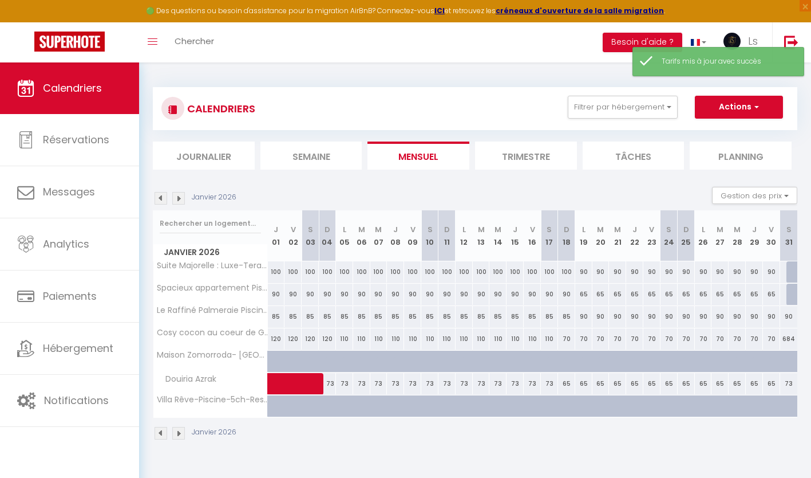
click at [278, 274] on div "100" at bounding box center [276, 271] width 17 height 21
type input "100"
type input "Jeu 01 Janvier 2026"
type input "Ven 02 Janvier 2026"
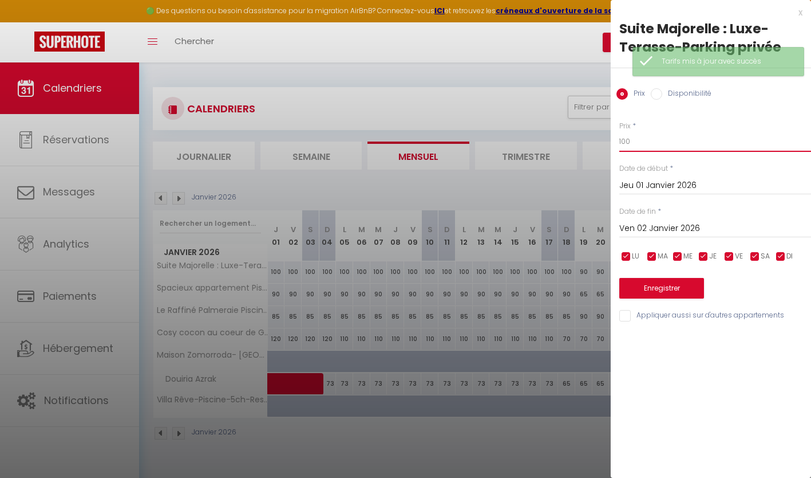
click at [639, 143] on input "100" at bounding box center [715, 141] width 192 height 21
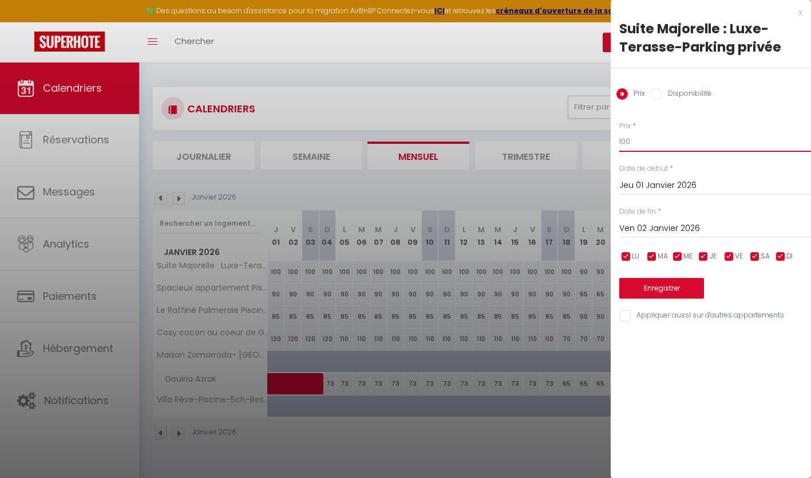
type input "100"
click at [663, 229] on input "Ven 02 Janvier 2026" at bounding box center [715, 228] width 192 height 15
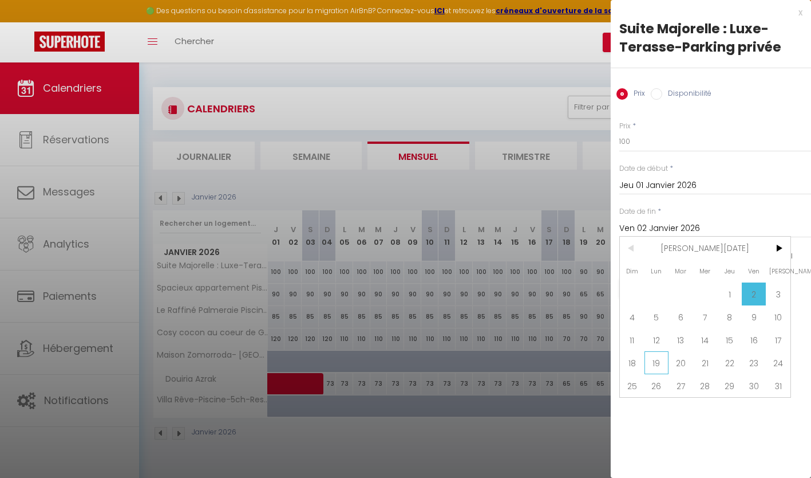
click at [660, 354] on span "19" at bounding box center [657, 362] width 25 height 23
type input "Lun 19 Janvier 2026"
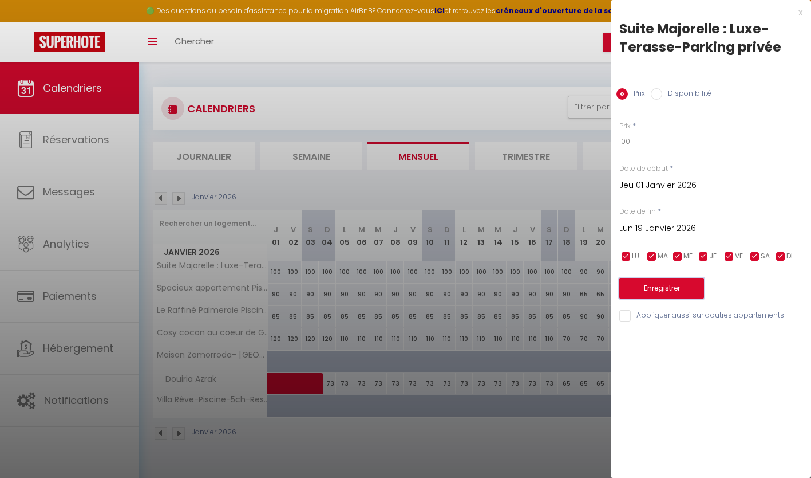
click at [639, 295] on button "Enregistrer" at bounding box center [661, 288] width 85 height 21
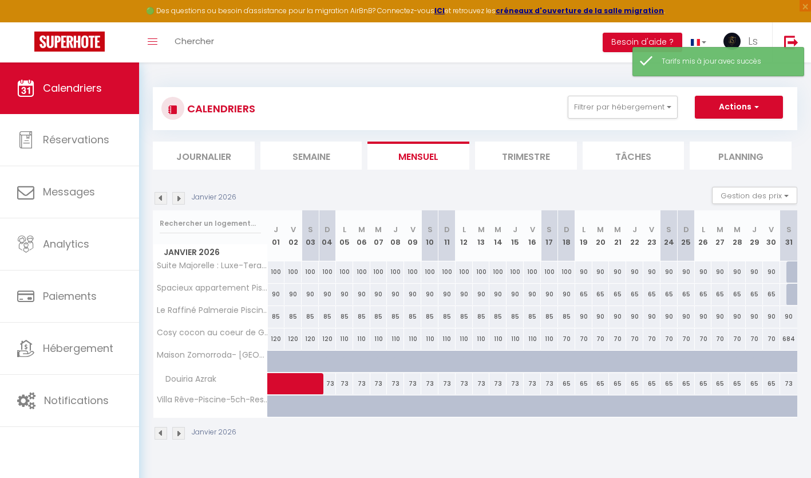
click at [583, 275] on div "90" at bounding box center [583, 271] width 17 height 21
type input "90"
type input "Lun 19 Janvier 2026"
type input "[DATE]"
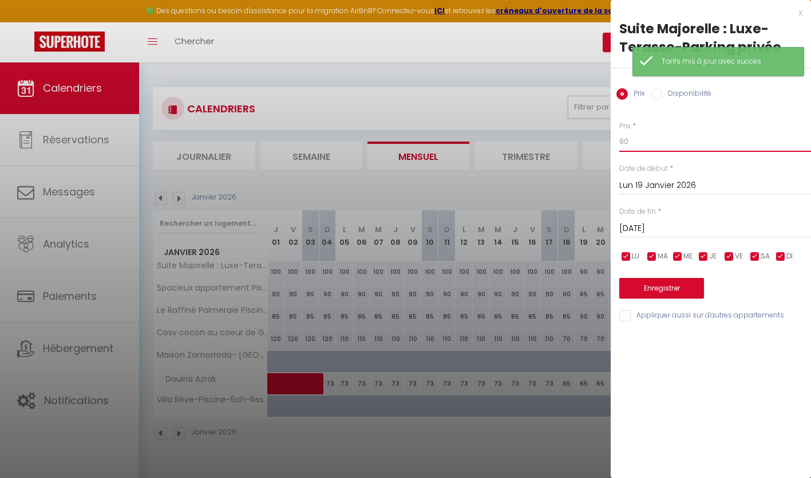
click at [652, 137] on input "90" at bounding box center [715, 141] width 192 height 21
type input "9"
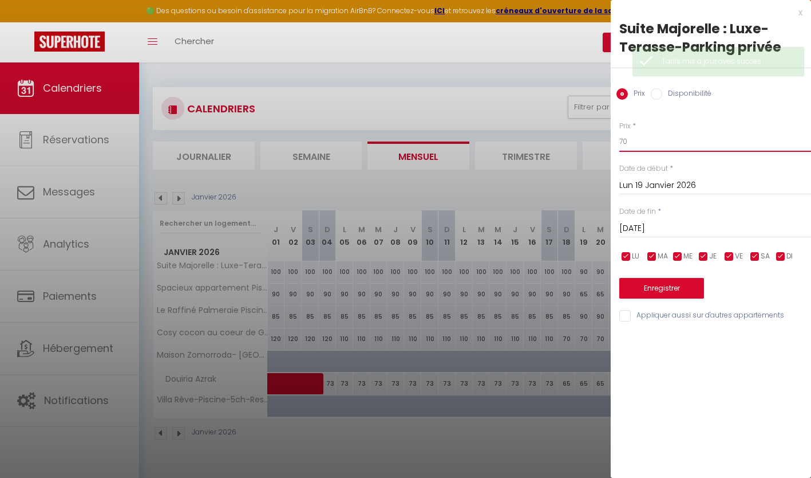
type input "7"
type input "80"
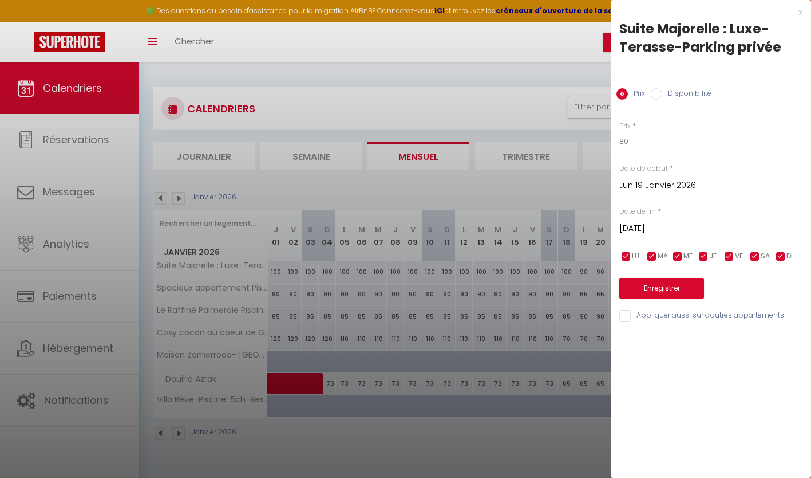
click at [662, 231] on input "[DATE]" at bounding box center [715, 228] width 192 height 15
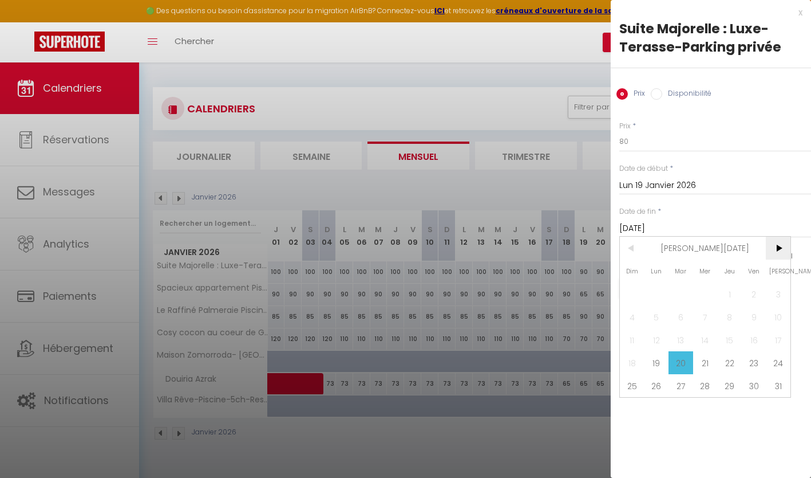
click at [774, 251] on span ">" at bounding box center [778, 247] width 25 height 23
click at [726, 389] on span "30" at bounding box center [729, 385] width 25 height 23
type input "Jeu 30 Avril 2026"
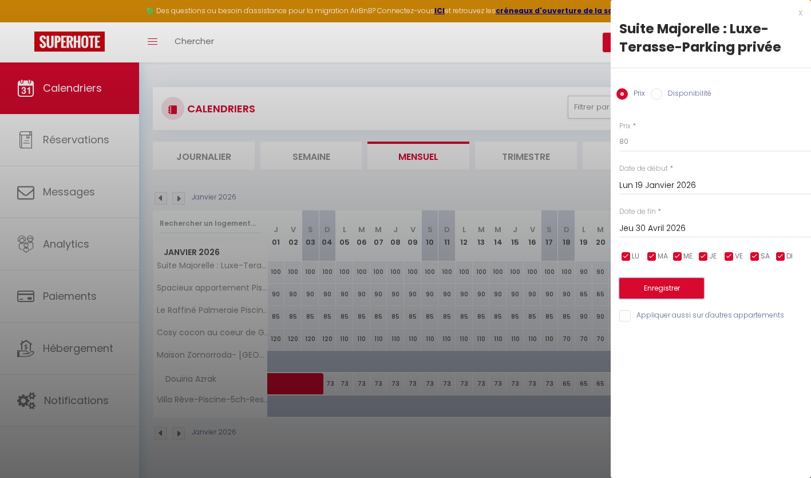
click at [677, 286] on button "Enregistrer" at bounding box center [661, 288] width 85 height 21
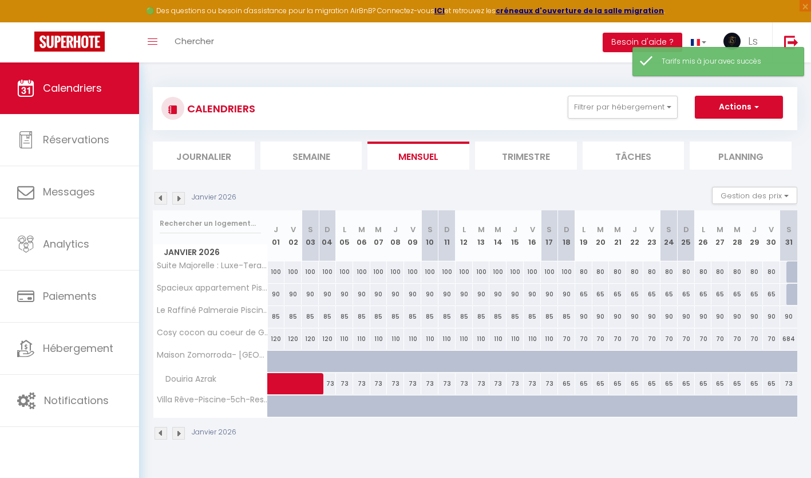
click at [177, 200] on img at bounding box center [178, 198] width 13 height 13
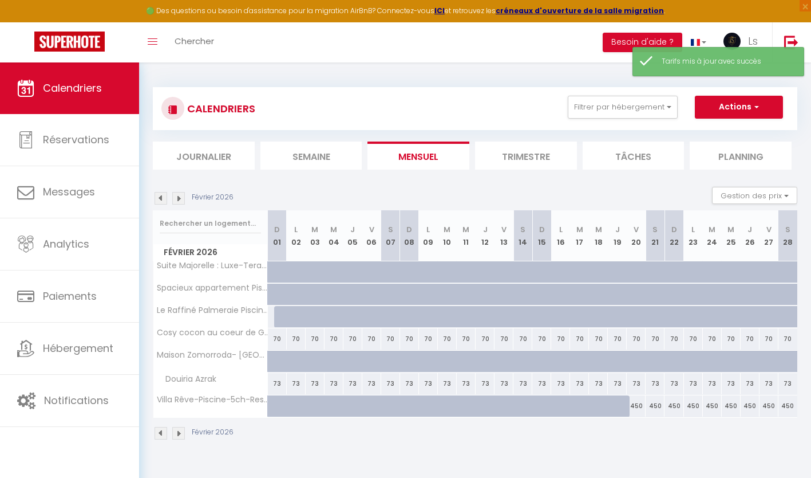
click at [163, 201] on img at bounding box center [161, 198] width 13 height 13
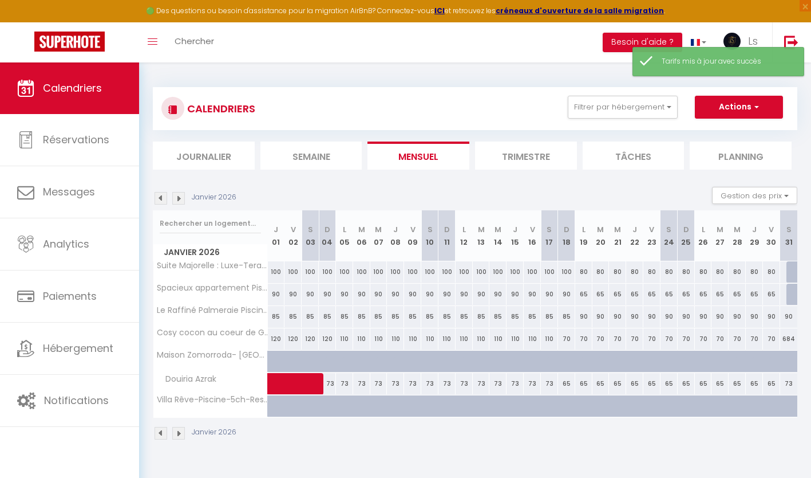
click at [163, 201] on img at bounding box center [161, 198] width 13 height 13
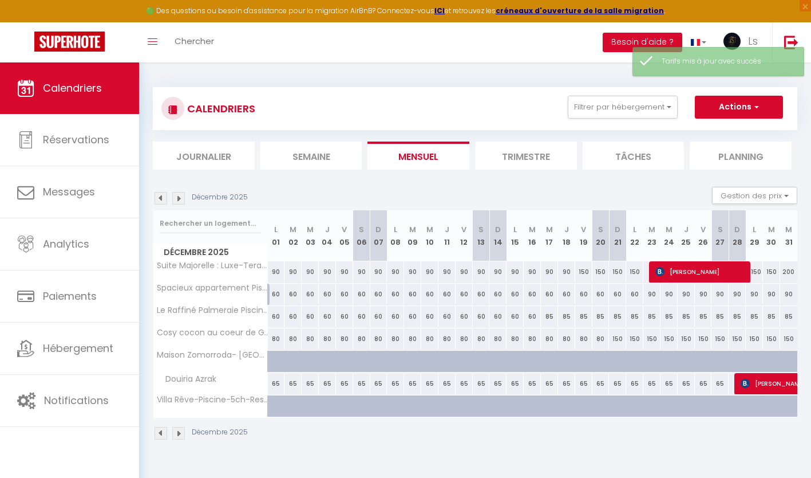
click at [163, 201] on img at bounding box center [161, 198] width 13 height 13
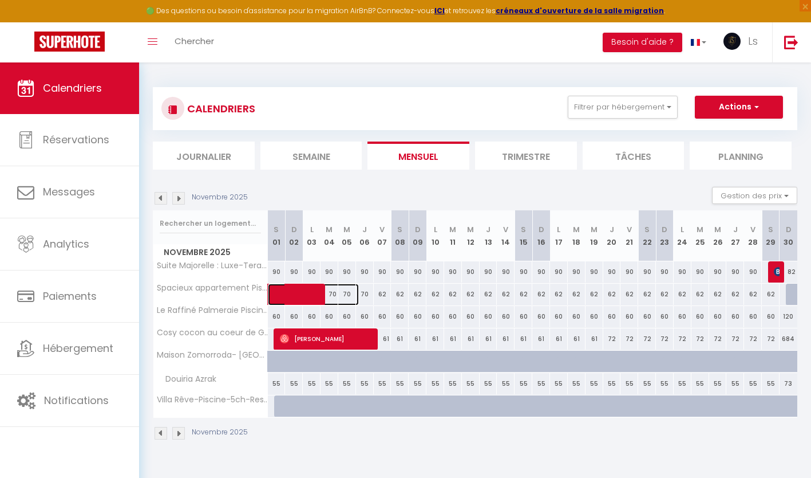
click at [333, 293] on span at bounding box center [319, 294] width 79 height 22
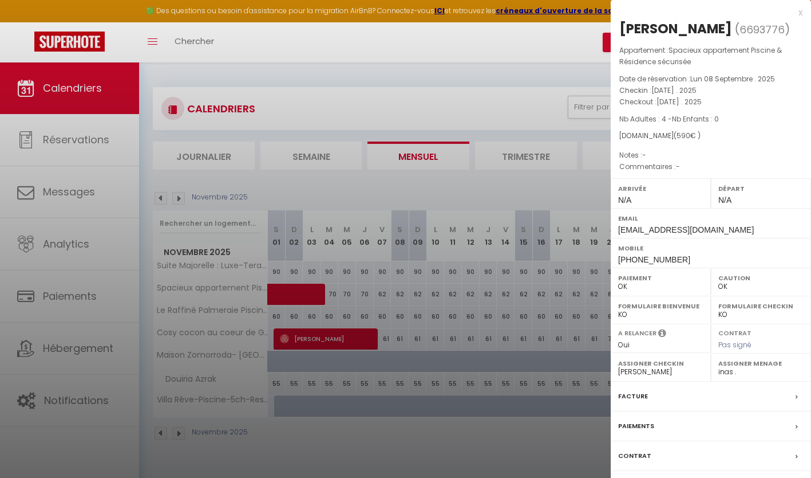
click at [475, 85] on div at bounding box center [405, 239] width 811 height 478
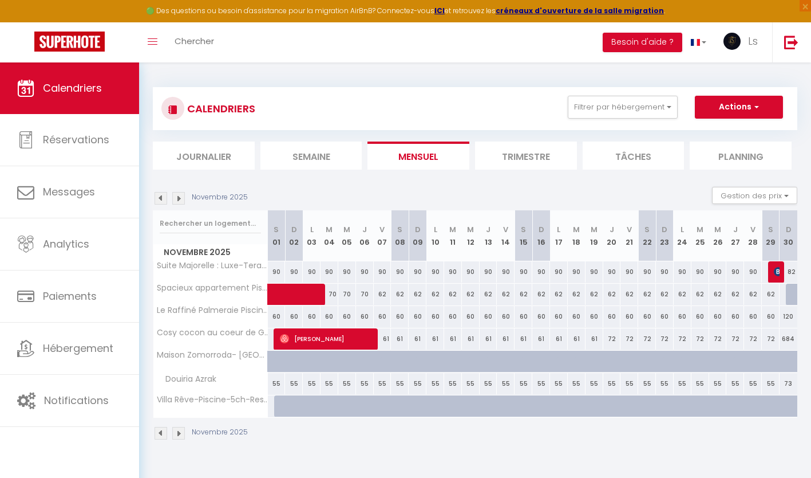
click at [452, 294] on div "62" at bounding box center [453, 293] width 18 height 21
type input "62"
type input "[DATE]"
type input "Mer 12 Novembre 2025"
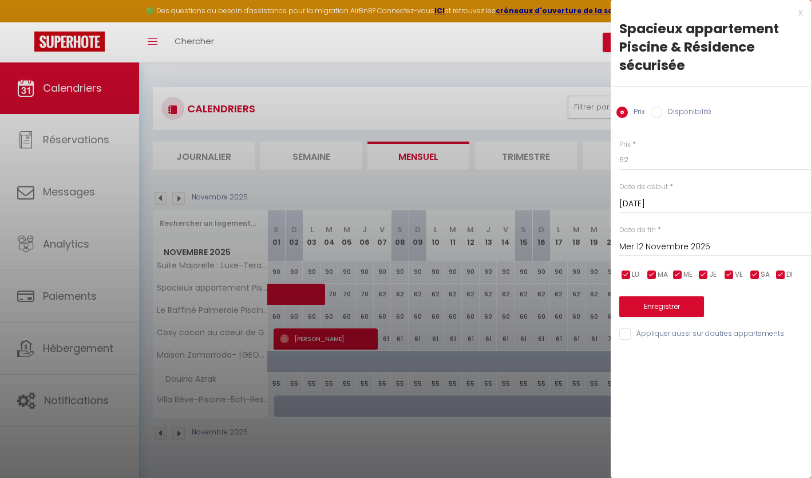
click at [644, 203] on input "[DATE]" at bounding box center [715, 203] width 192 height 15
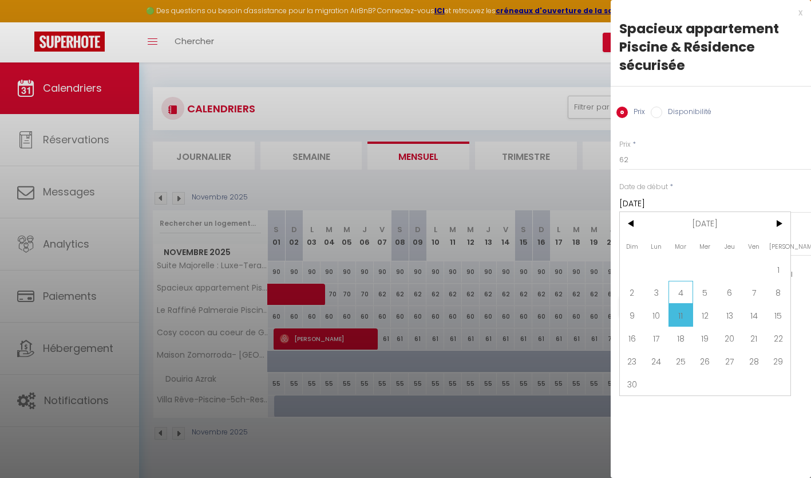
click at [676, 291] on span "4" at bounding box center [681, 292] width 25 height 23
type input "[DATE]"
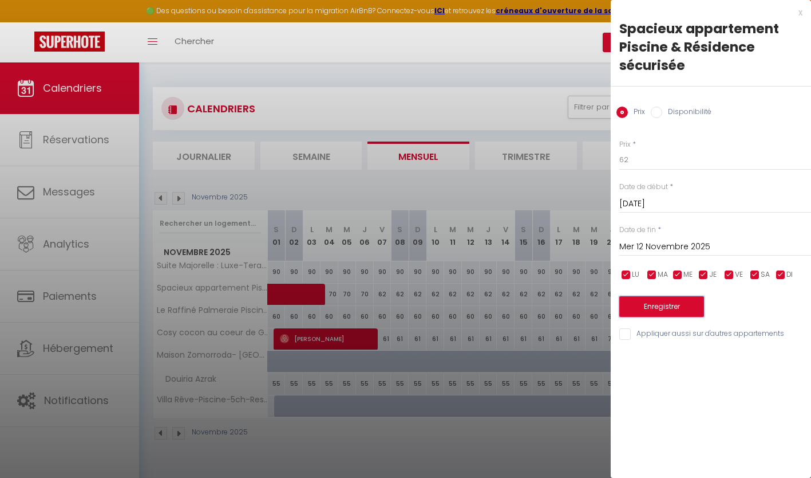
click at [658, 305] on button "Enregistrer" at bounding box center [661, 306] width 85 height 21
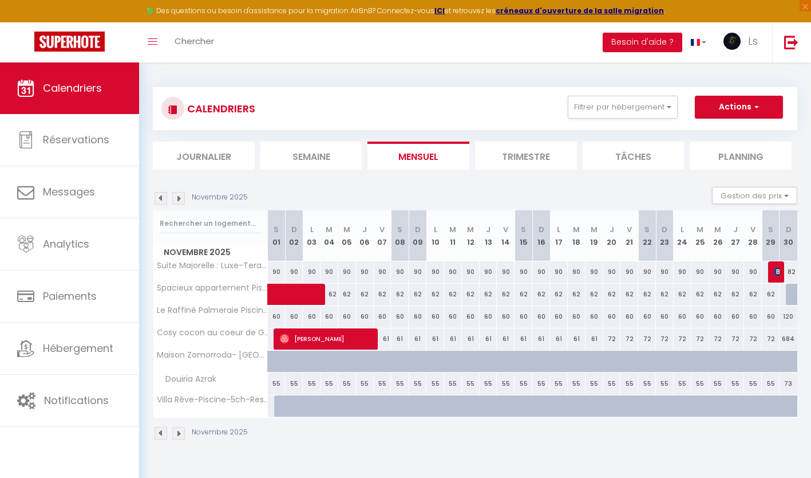
click at [615, 342] on div "72" at bounding box center [612, 338] width 18 height 21
type input "72"
type input "Jeu 20 Novembre 2025"
type input "Ven 21 Novembre 2025"
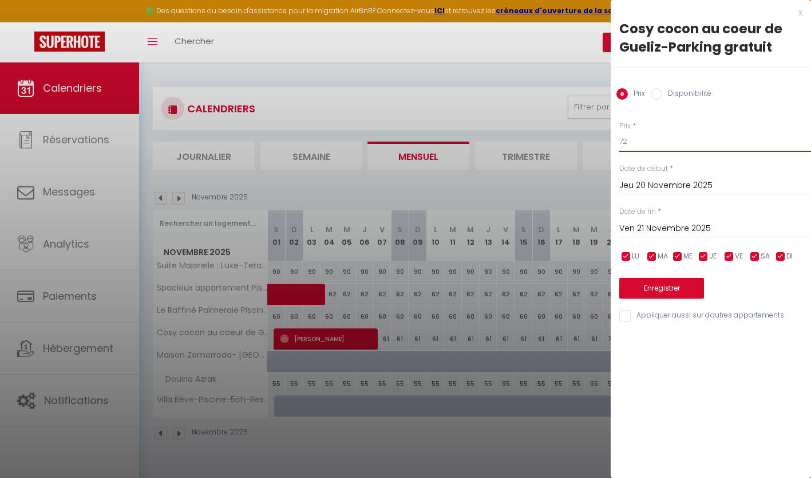
click at [657, 141] on input "72" at bounding box center [715, 141] width 192 height 21
type input "7"
type input "60"
click at [673, 228] on input "Ven 21 Novembre 2025" at bounding box center [715, 228] width 192 height 15
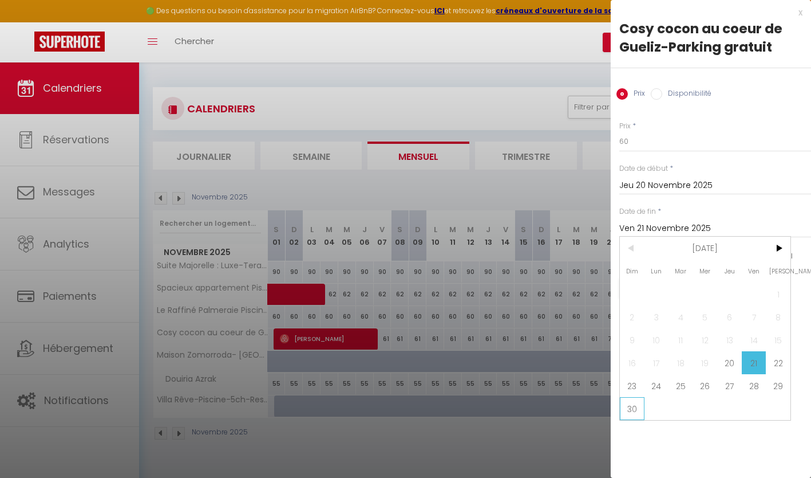
click at [637, 405] on span "30" at bounding box center [632, 408] width 25 height 23
type input "Dim 30 Novembre 2025"
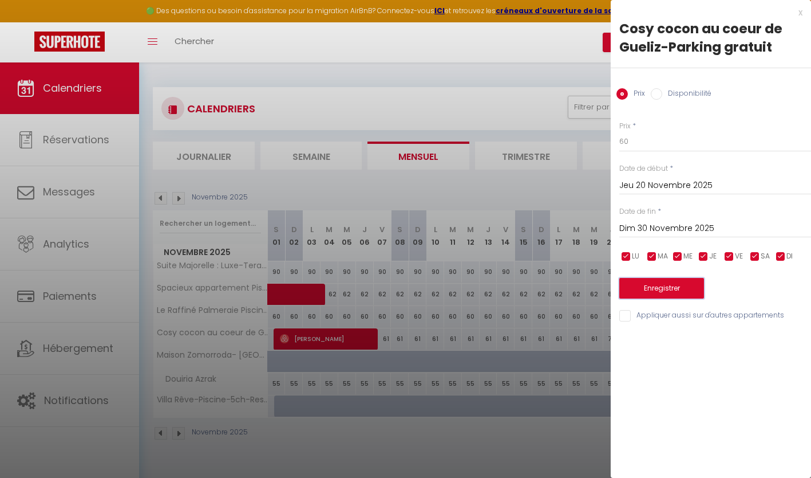
click at [661, 287] on button "Enregistrer" at bounding box center [661, 288] width 85 height 21
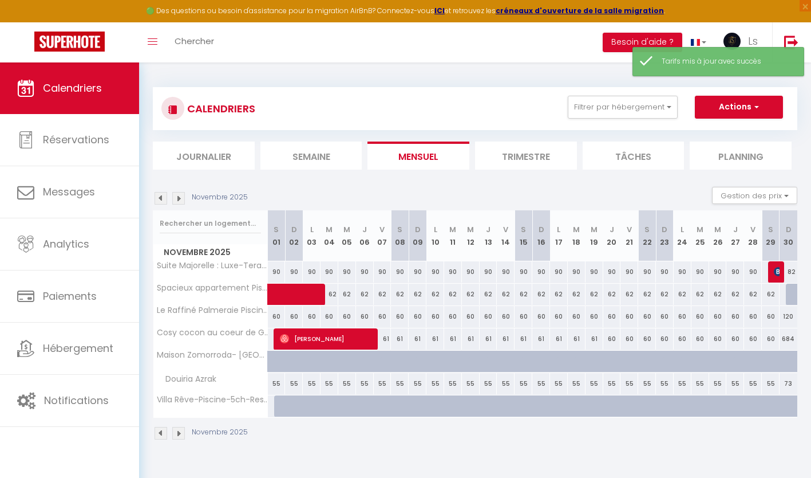
click at [183, 202] on img at bounding box center [178, 198] width 13 height 13
